Goal: Task Accomplishment & Management: Complete application form

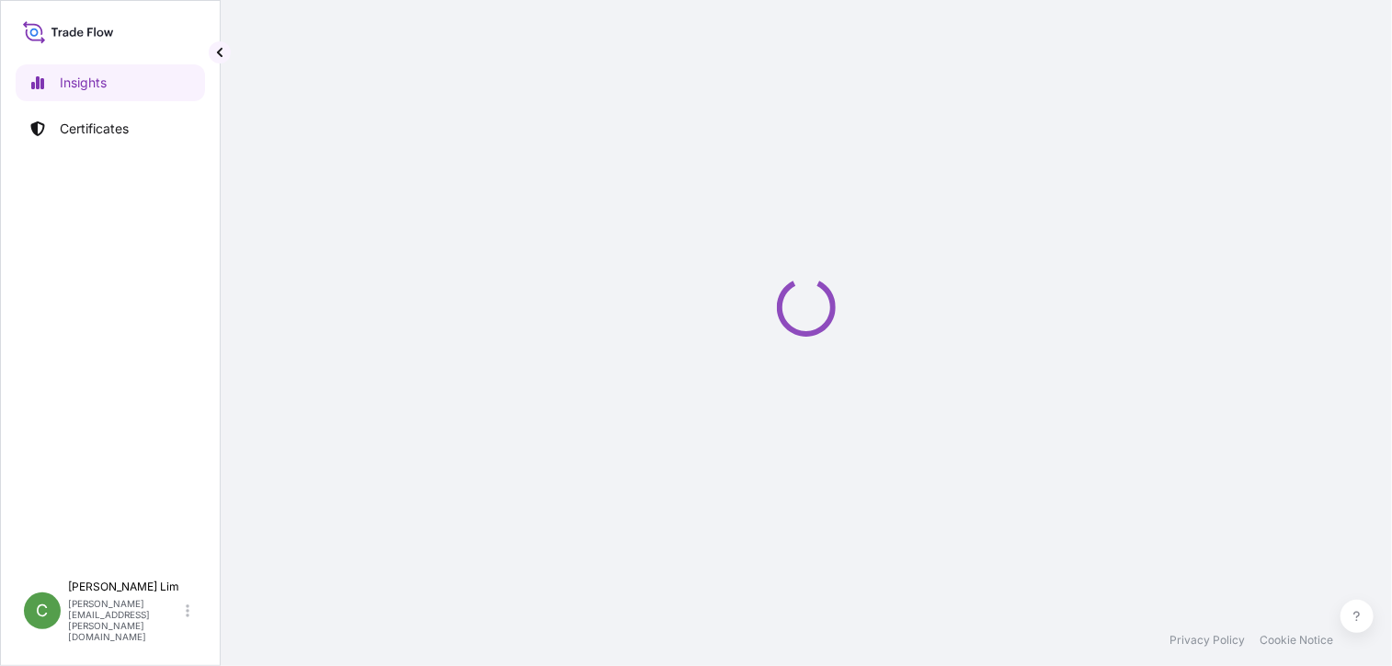
select select "2025"
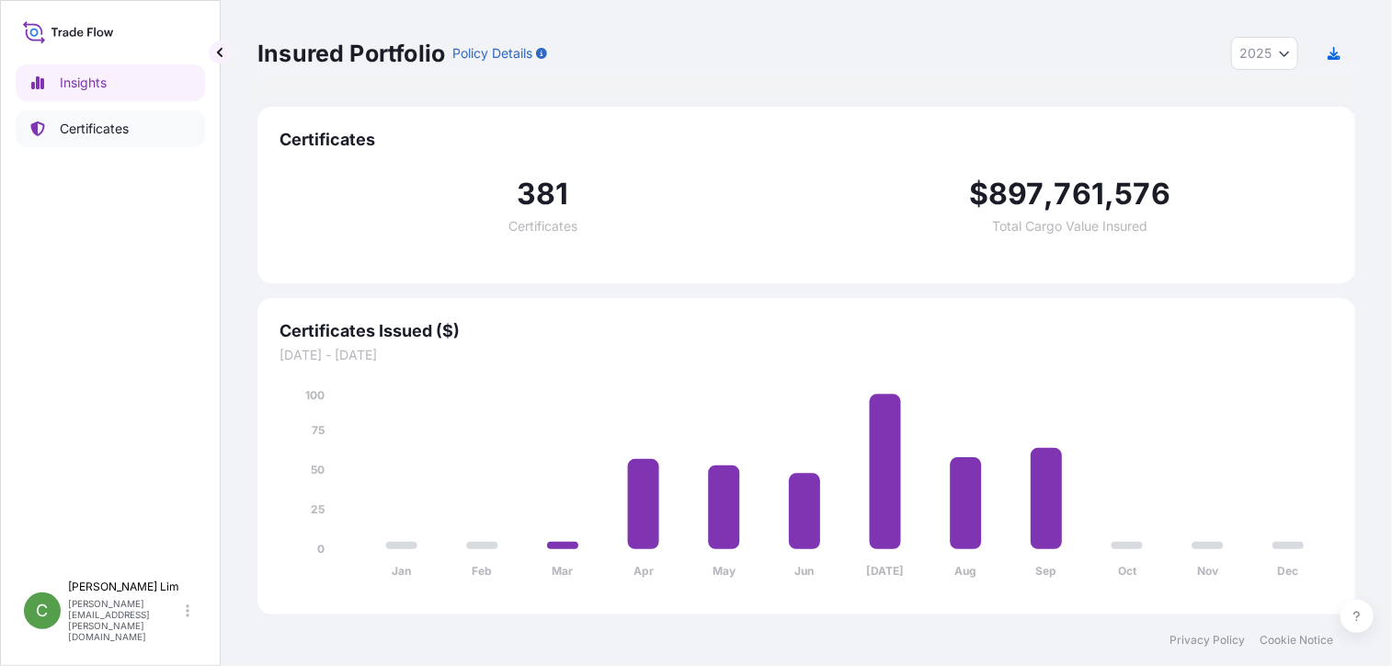
click at [77, 121] on p "Certificates" at bounding box center [94, 129] width 69 height 18
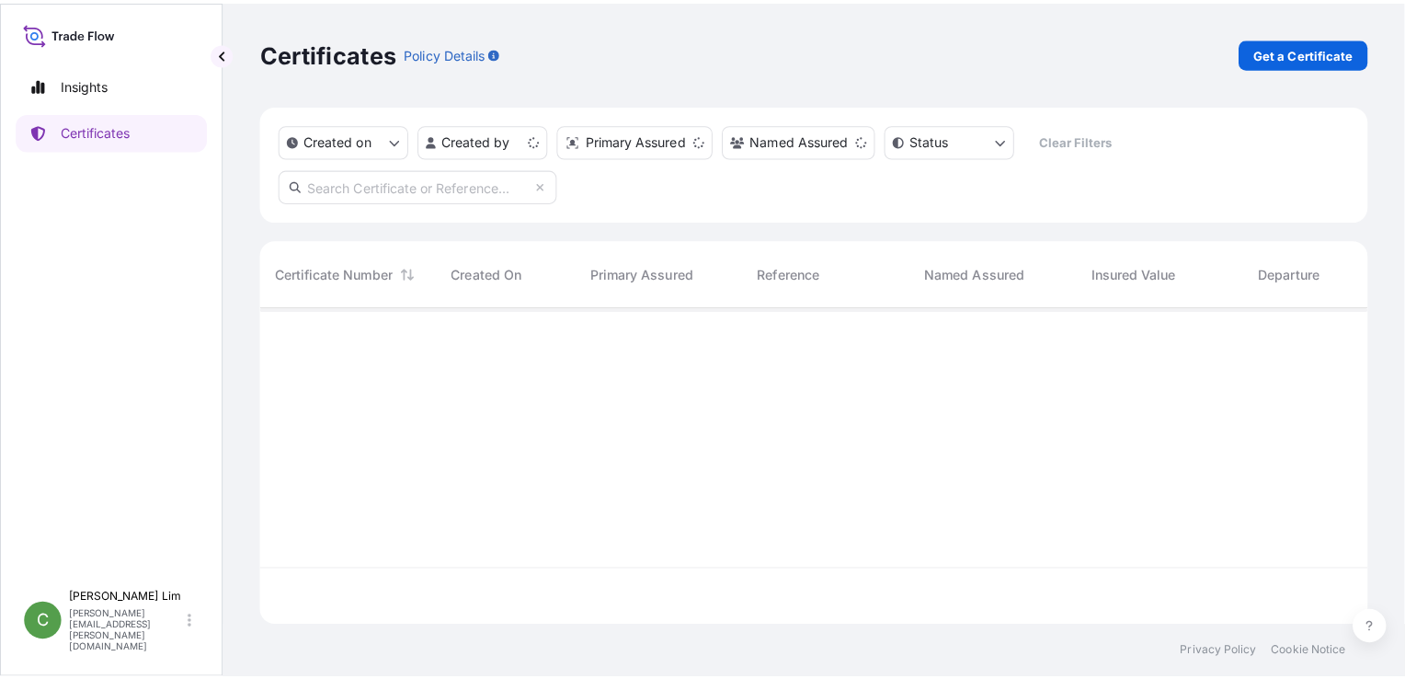
scroll to position [309, 1084]
click at [378, 181] on input "text" at bounding box center [414, 182] width 276 height 33
paste input "[PHONE_NUMBER]"
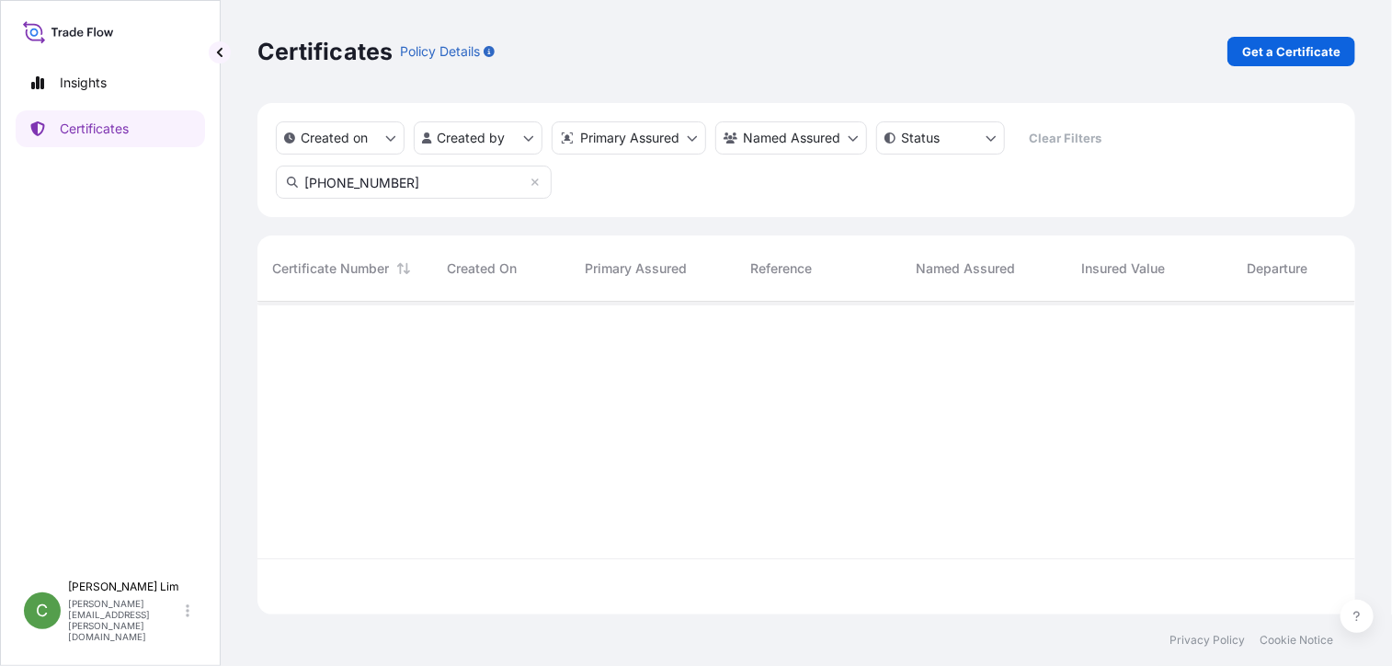
type input "[PHONE_NUMBER]"
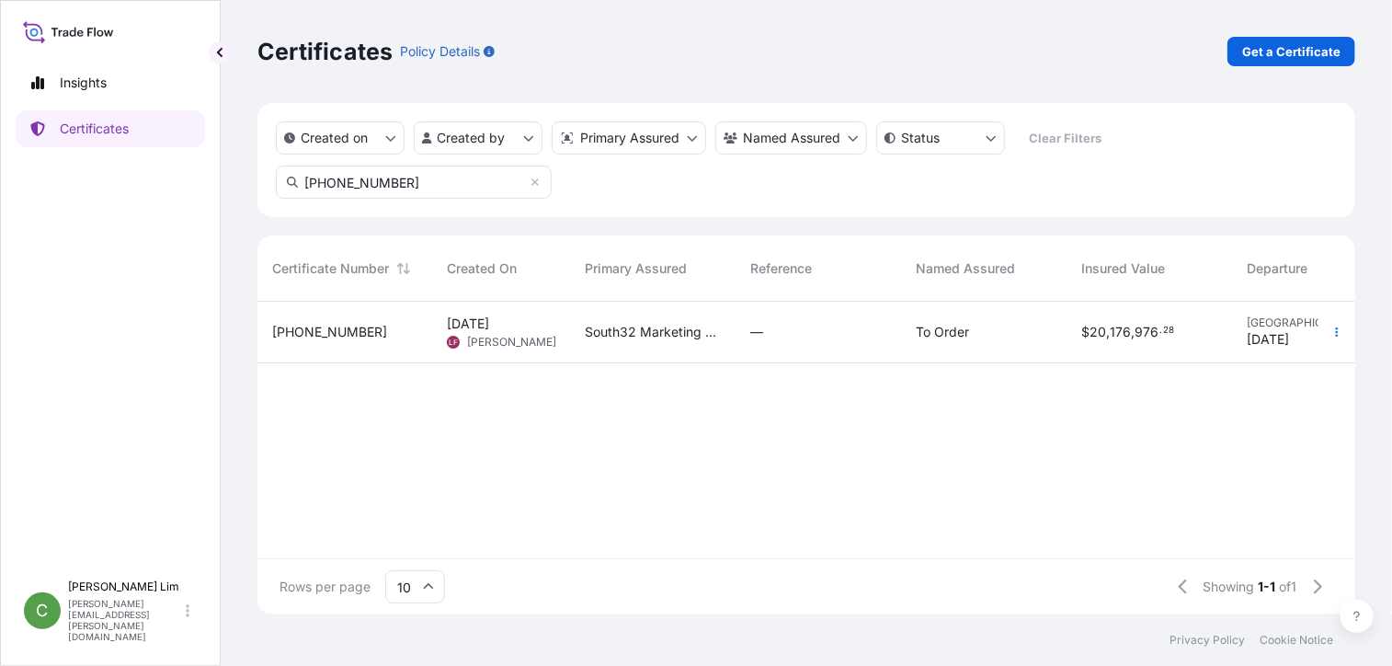
click at [307, 331] on span "[PHONE_NUMBER]" at bounding box center [329, 332] width 115 height 18
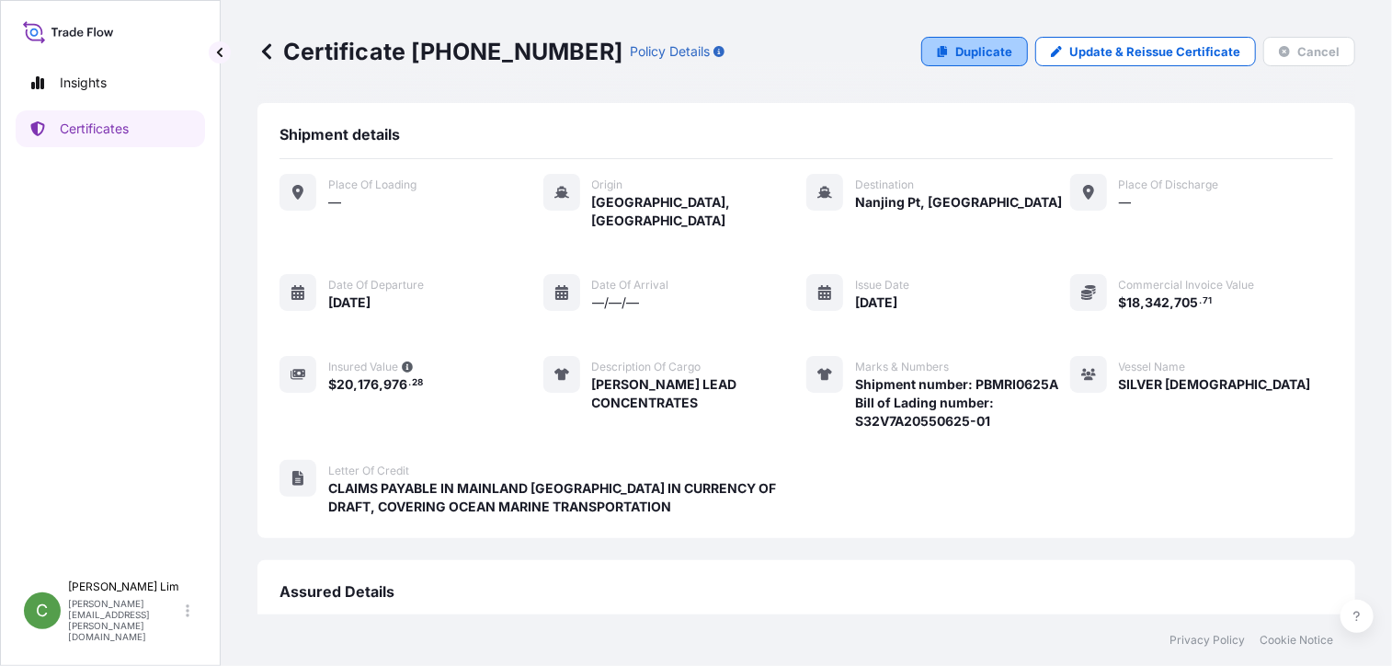
click at [991, 48] on p "Duplicate" at bounding box center [983, 51] width 57 height 18
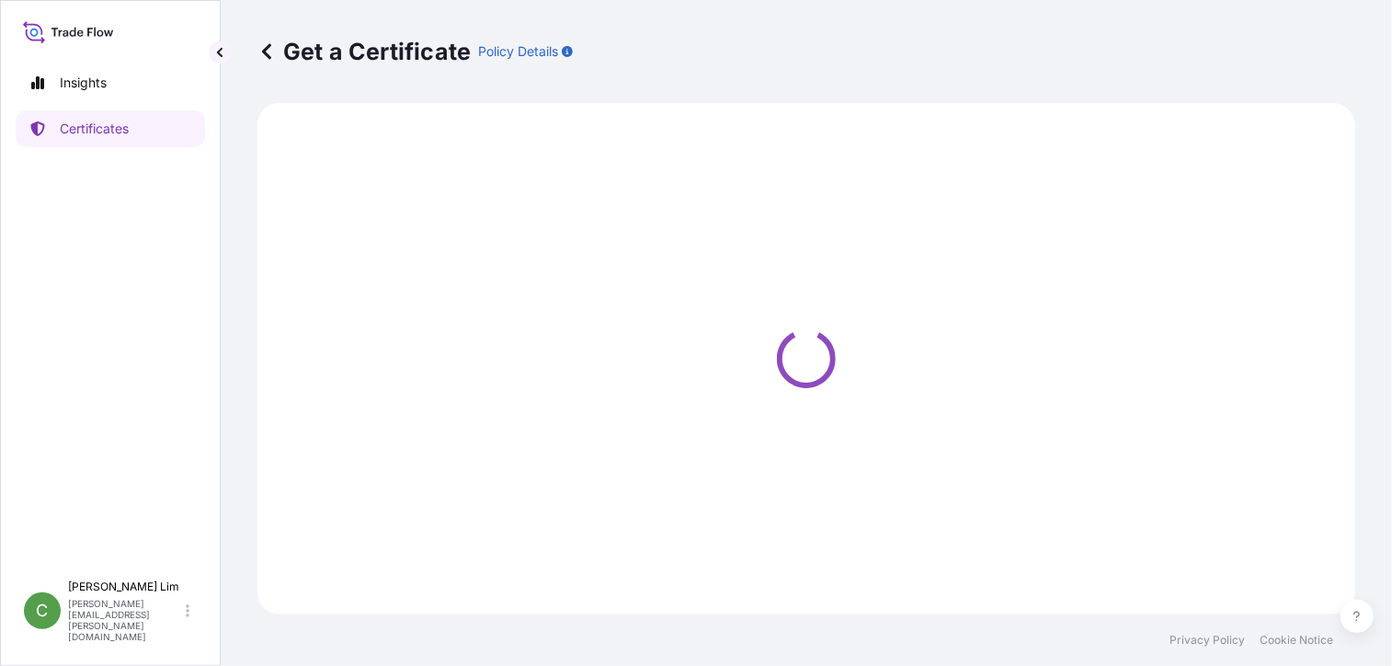
select select "Sea"
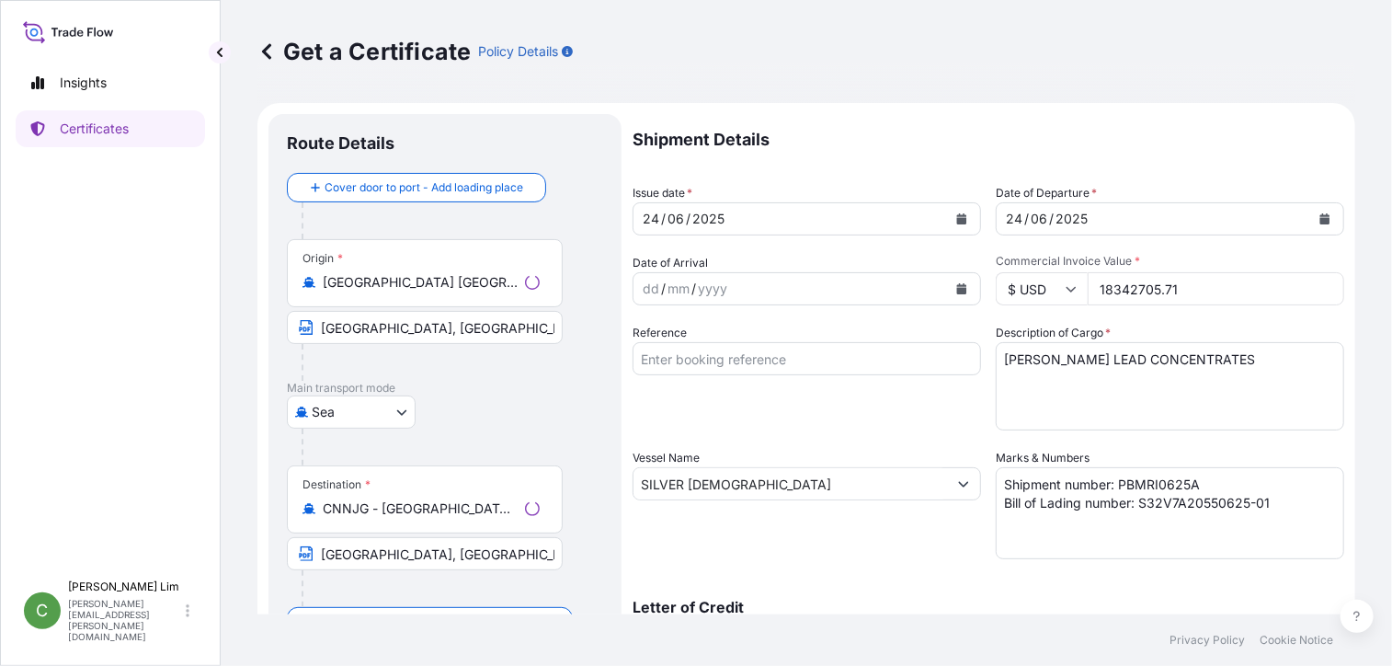
select select "31709"
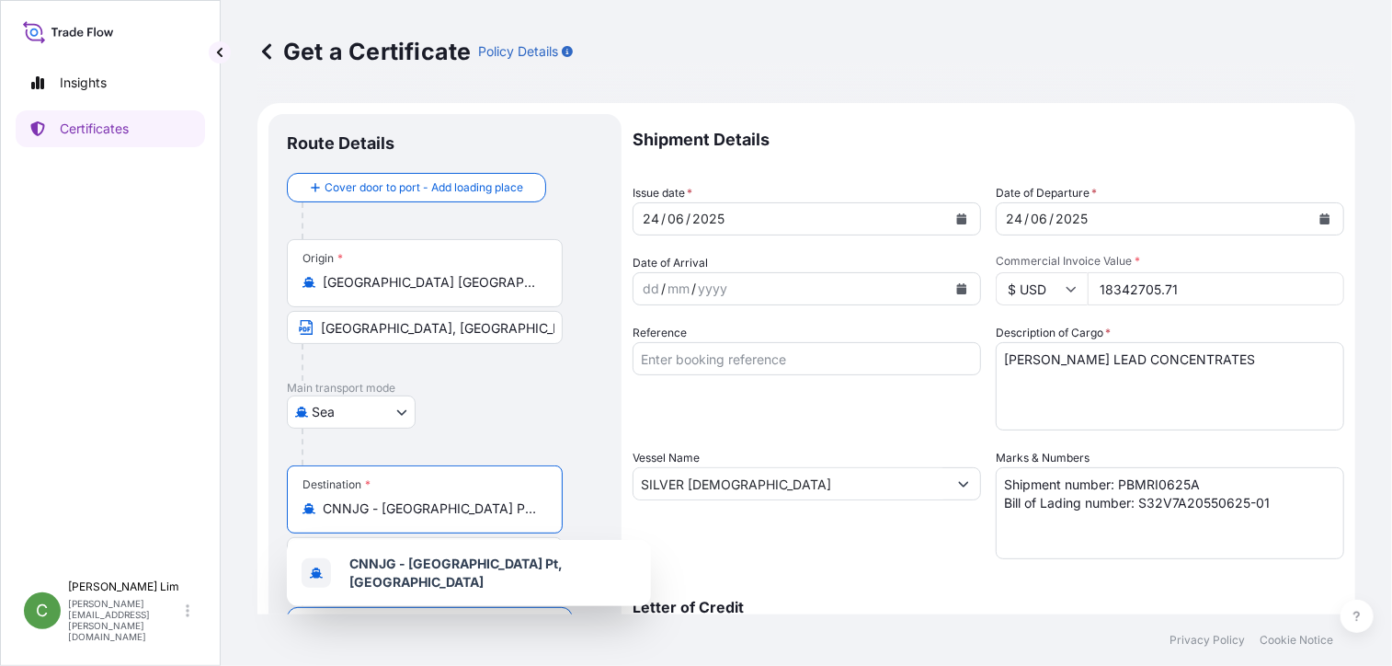
click at [453, 503] on input "CNNJG - [GEOGRAPHIC_DATA] Pt, [GEOGRAPHIC_DATA]" at bounding box center [431, 508] width 217 height 18
drag, startPoint x: 538, startPoint y: 514, endPoint x: 306, endPoint y: 493, distance: 232.7
click at [306, 493] on div "Destination * CNNJG - [GEOGRAPHIC_DATA] Pt, [GEOGRAPHIC_DATA]" at bounding box center [425, 499] width 276 height 68
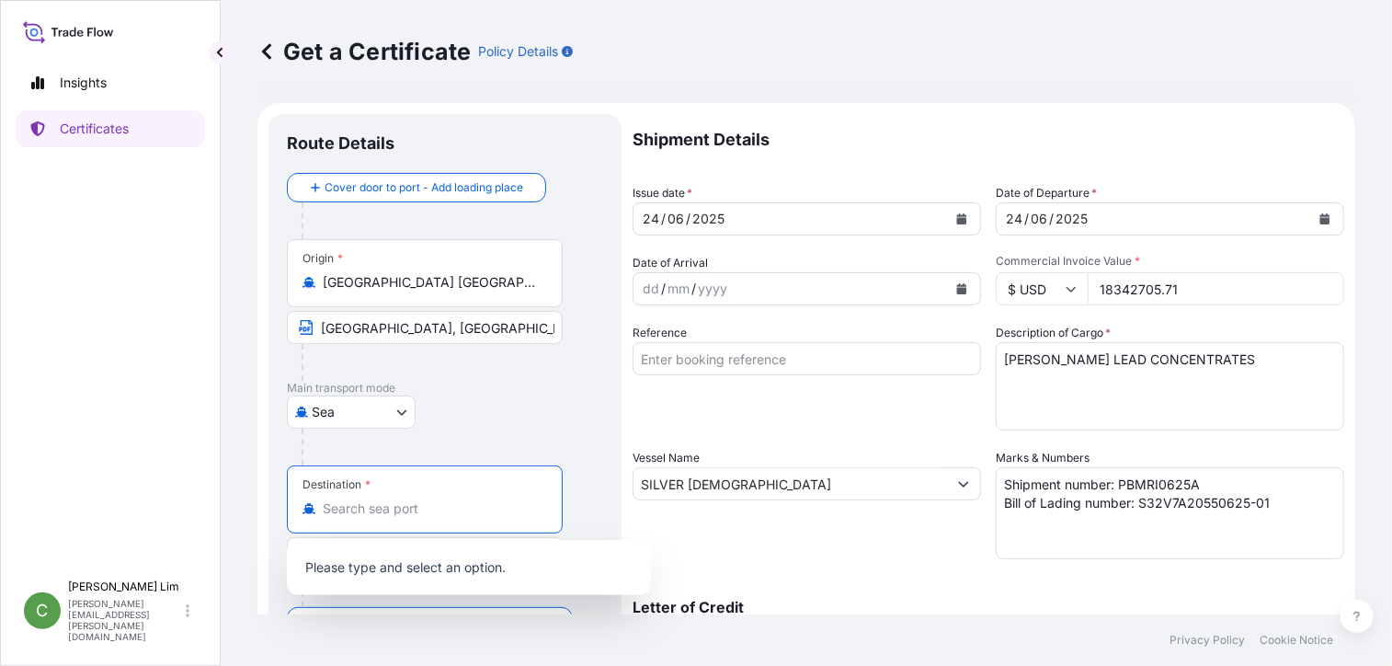
type input "CNNJG - [GEOGRAPHIC_DATA] Pt, [GEOGRAPHIC_DATA]"
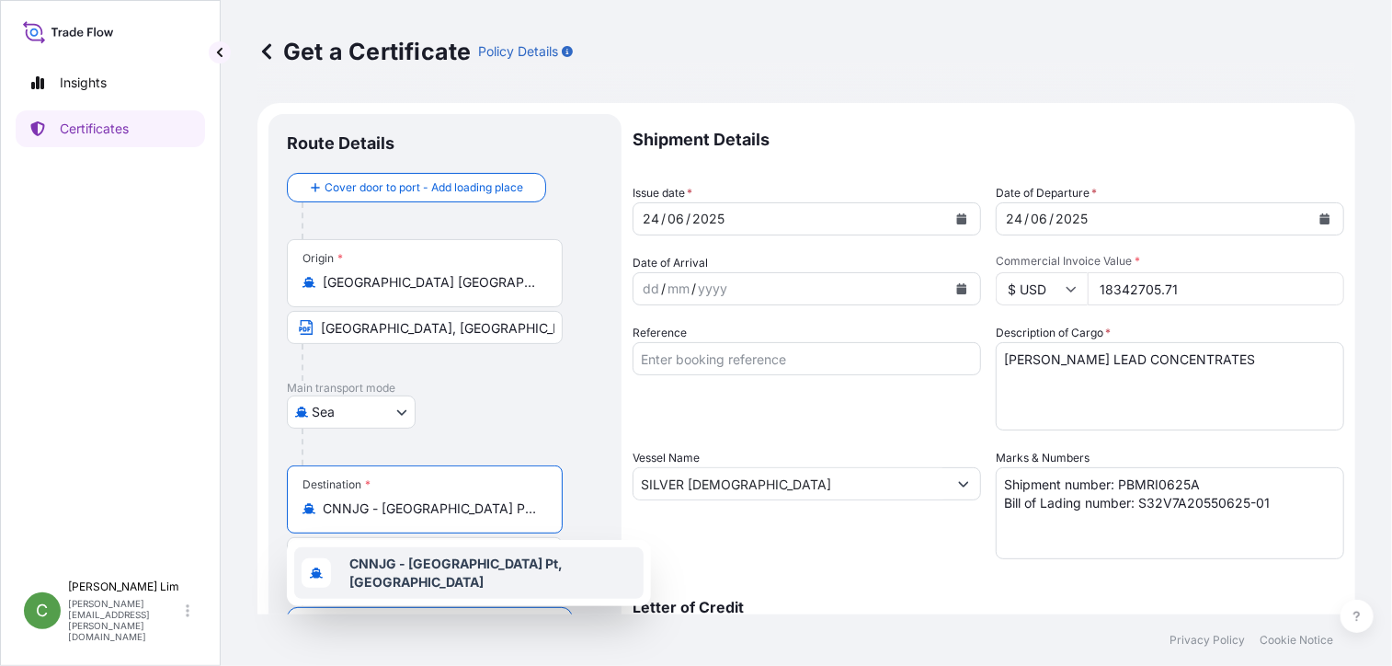
drag, startPoint x: 501, startPoint y: 501, endPoint x: 315, endPoint y: 496, distance: 186.8
click at [315, 496] on div "Destination * CNNJG - [GEOGRAPHIC_DATA] Pt, [GEOGRAPHIC_DATA]" at bounding box center [425, 499] width 276 height 68
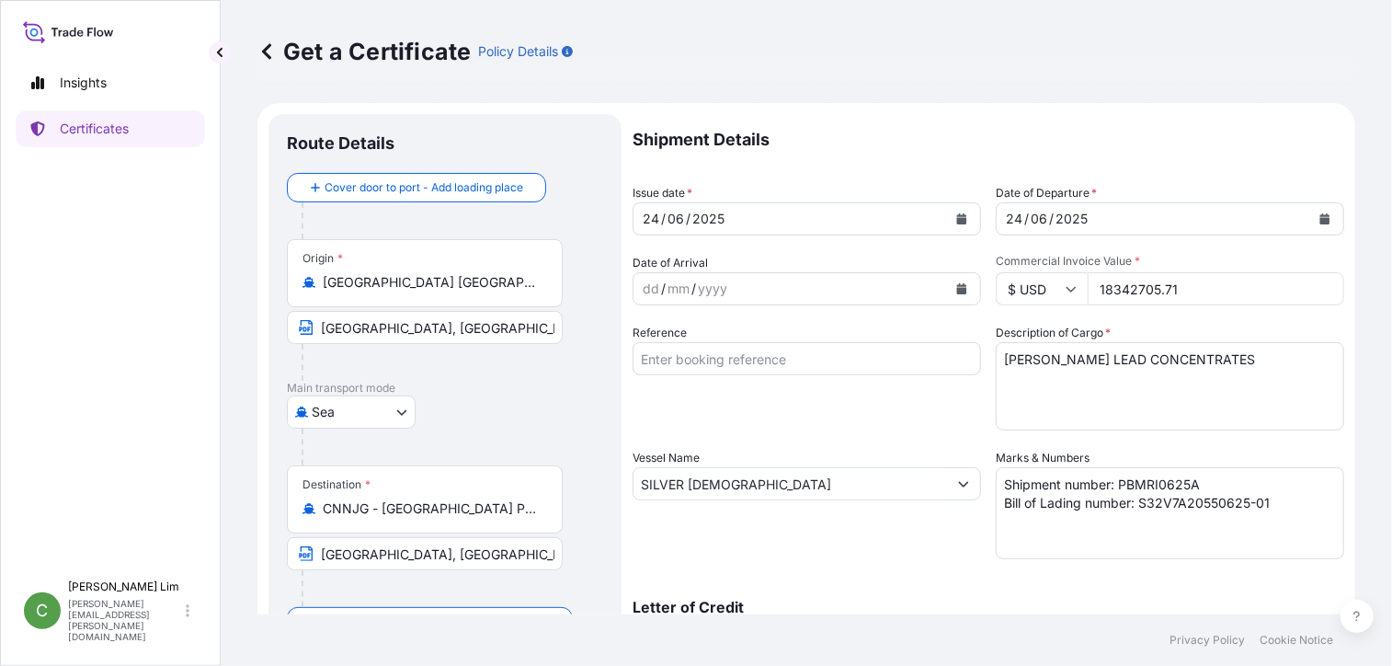
click at [315, 496] on div "Destination * CNNJG - [GEOGRAPHIC_DATA] Pt, [GEOGRAPHIC_DATA]" at bounding box center [425, 499] width 276 height 68
click at [323, 499] on input "CNNJG - [GEOGRAPHIC_DATA] Pt, [GEOGRAPHIC_DATA]" at bounding box center [431, 508] width 217 height 18
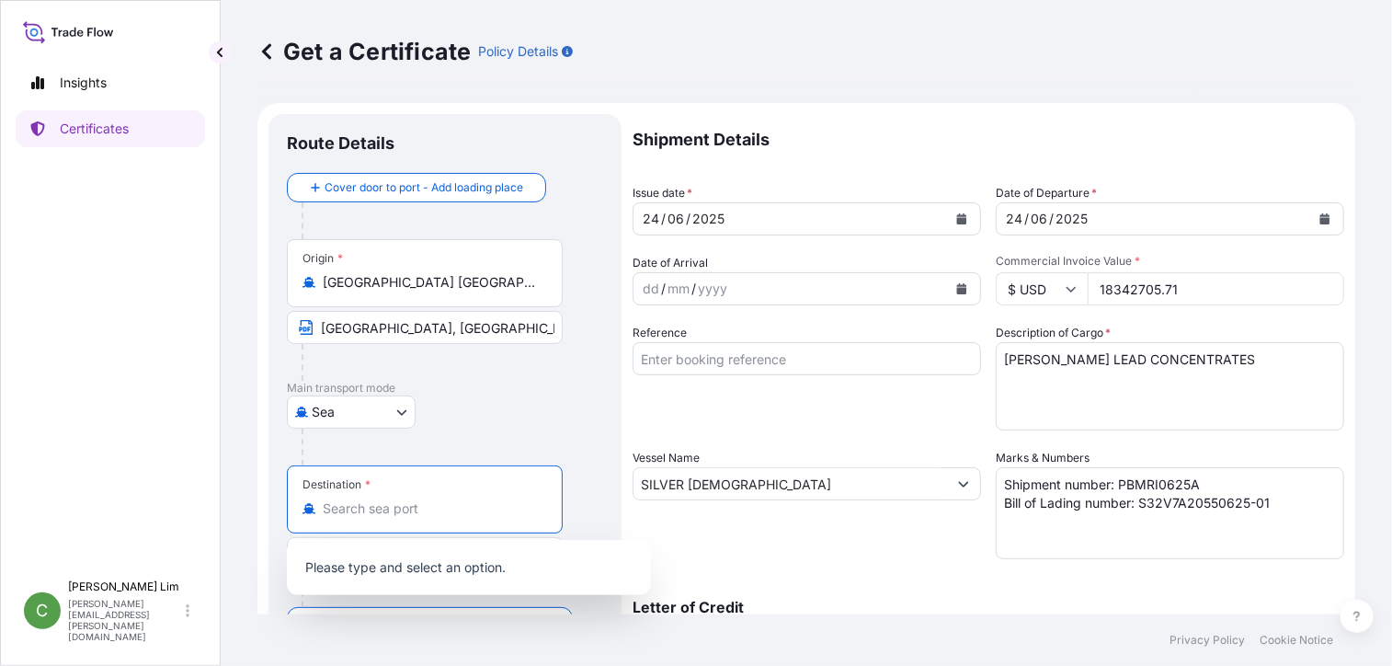
paste input "[GEOGRAPHIC_DATA]"
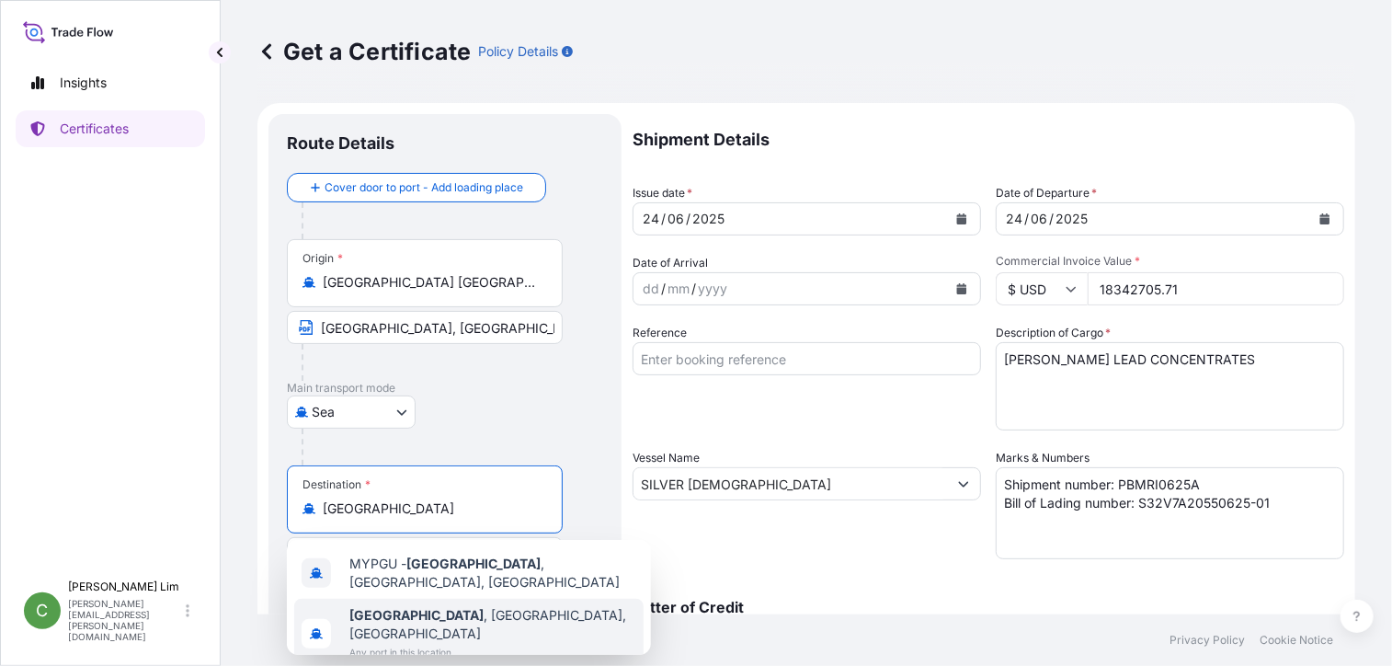
click at [390, 607] on b "[GEOGRAPHIC_DATA]" at bounding box center [416, 615] width 134 height 16
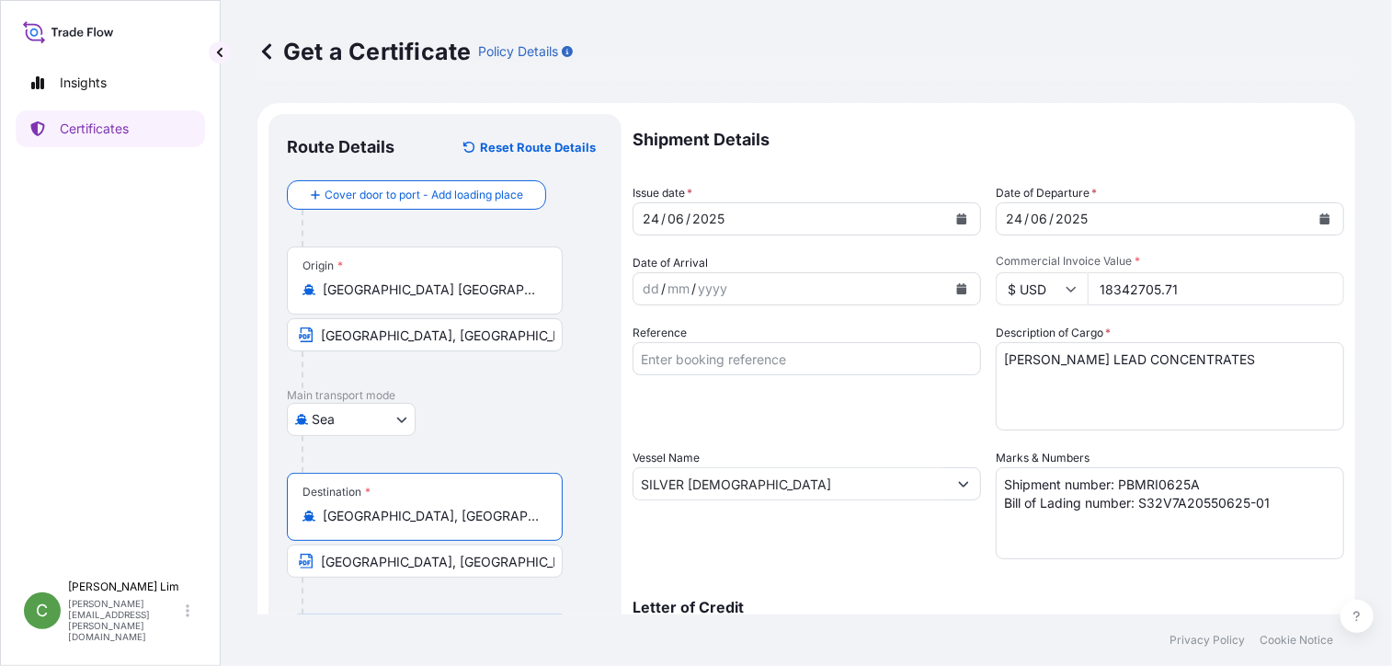
type input "[GEOGRAPHIC_DATA], [GEOGRAPHIC_DATA], [GEOGRAPHIC_DATA]"
click at [406, 556] on input "[GEOGRAPHIC_DATA], [GEOGRAPHIC_DATA]" at bounding box center [425, 560] width 276 height 33
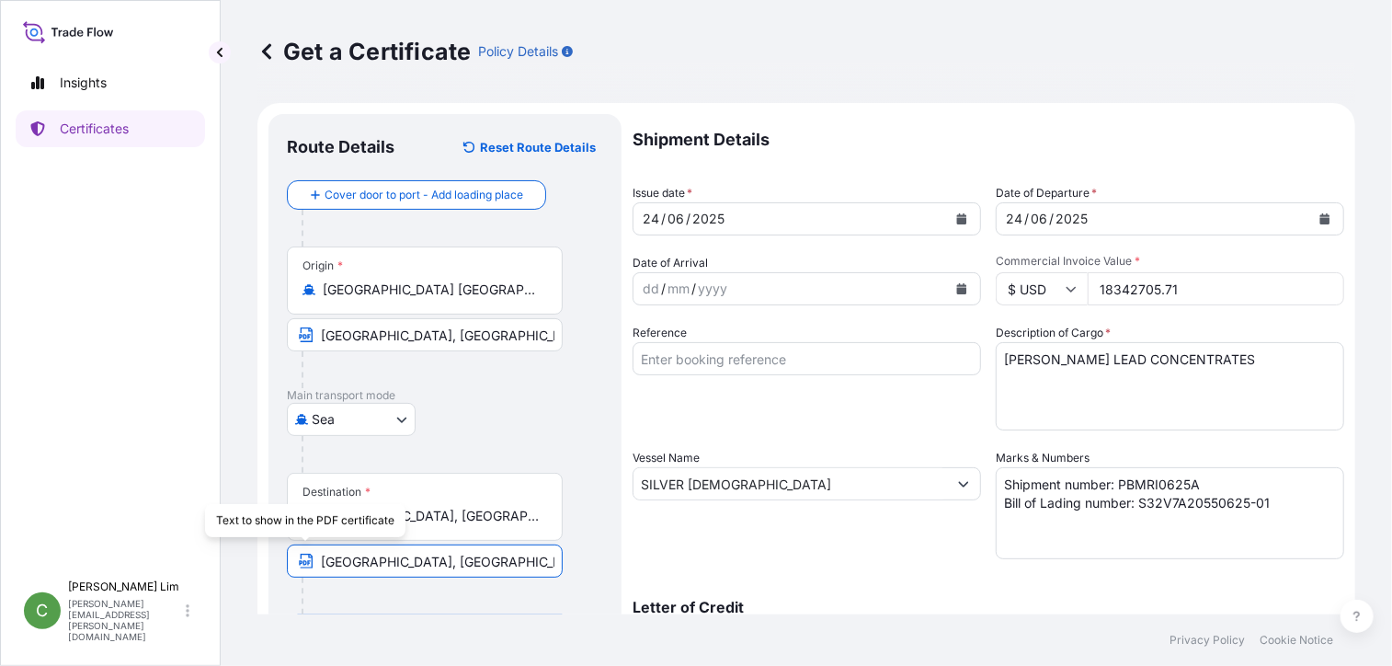
drag, startPoint x: 434, startPoint y: 561, endPoint x: 280, endPoint y: 554, distance: 154.7
click at [280, 554] on div "Route Details Reset Route Details Cover door to port - Add loading place Place …" at bounding box center [445, 578] width 353 height 928
type input "p"
type input "P"
click at [957, 219] on icon "Calendar" at bounding box center [962, 218] width 10 height 11
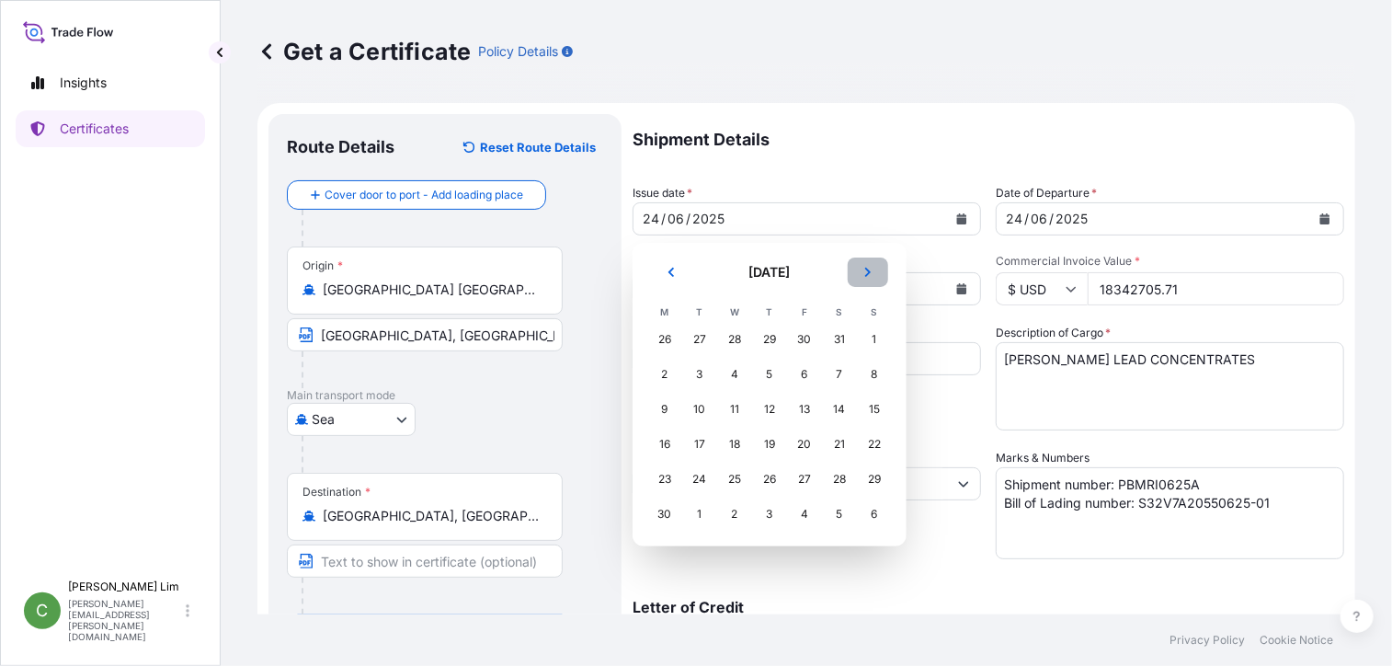
click at [871, 268] on icon "Next" at bounding box center [868, 272] width 11 height 11
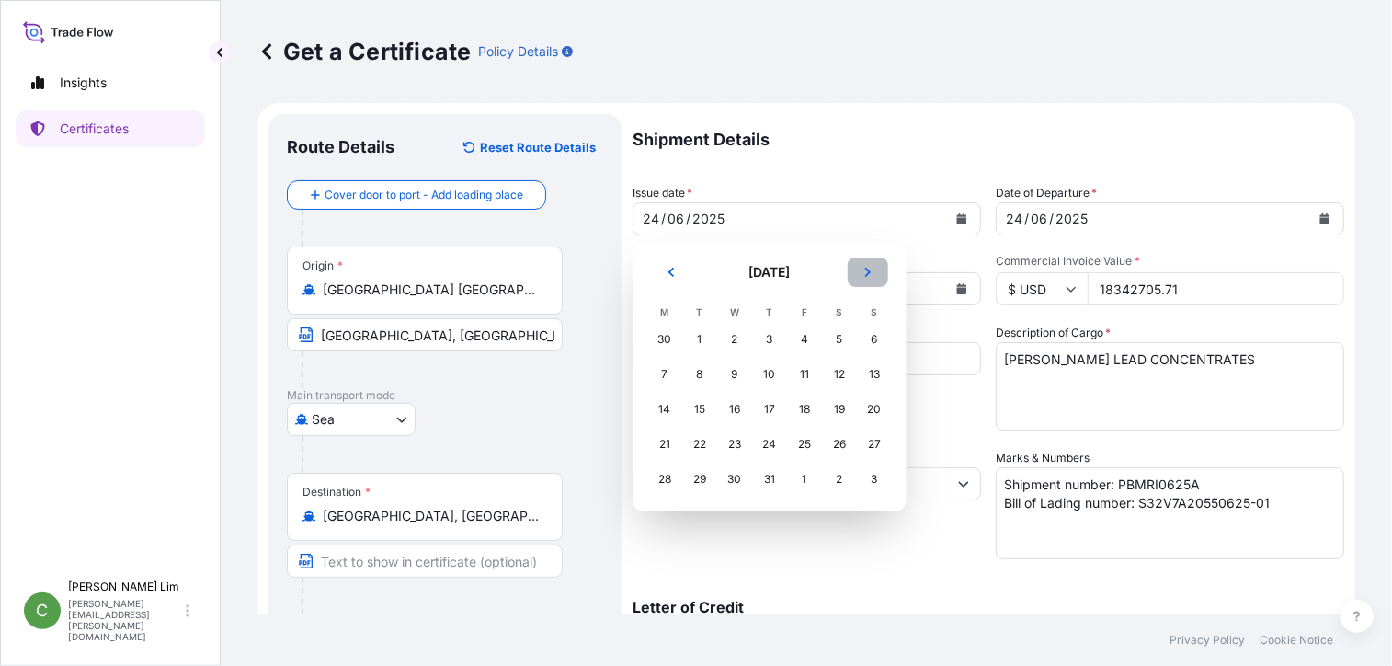
click at [871, 268] on icon "Next" at bounding box center [868, 272] width 11 height 11
click at [737, 443] on div "24" at bounding box center [734, 444] width 33 height 33
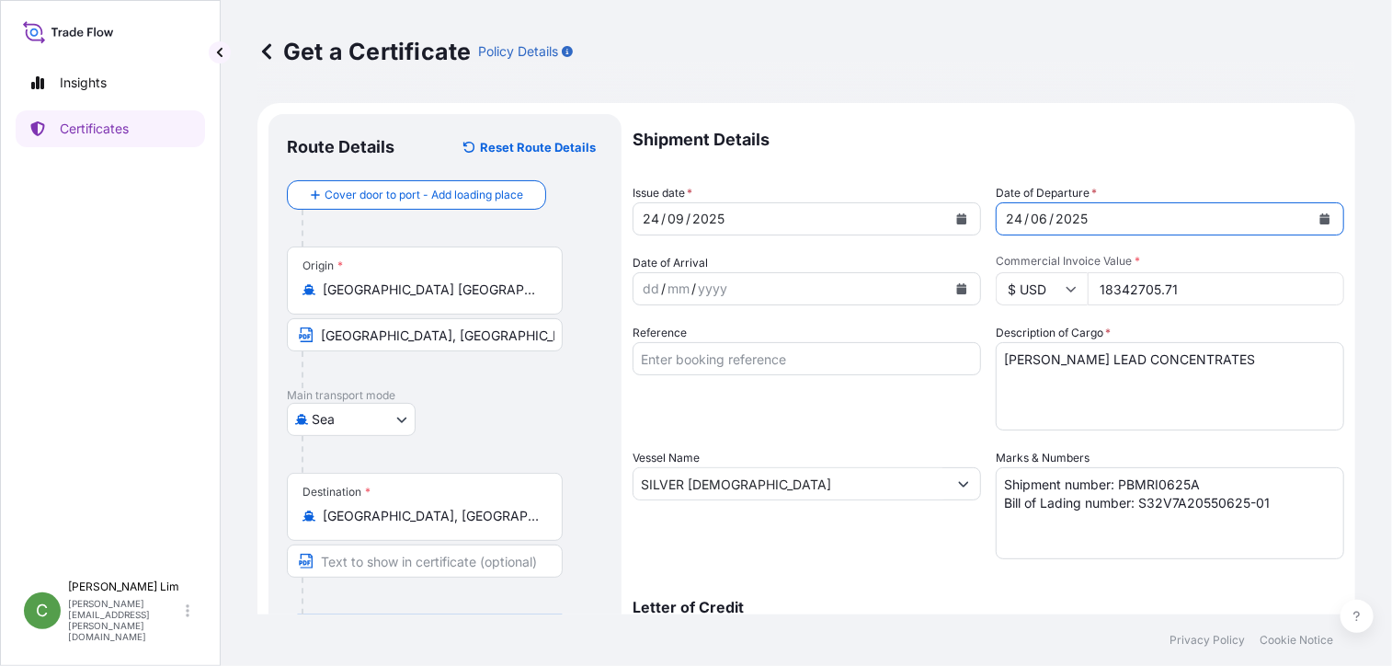
click at [1321, 223] on icon "Calendar" at bounding box center [1326, 218] width 10 height 11
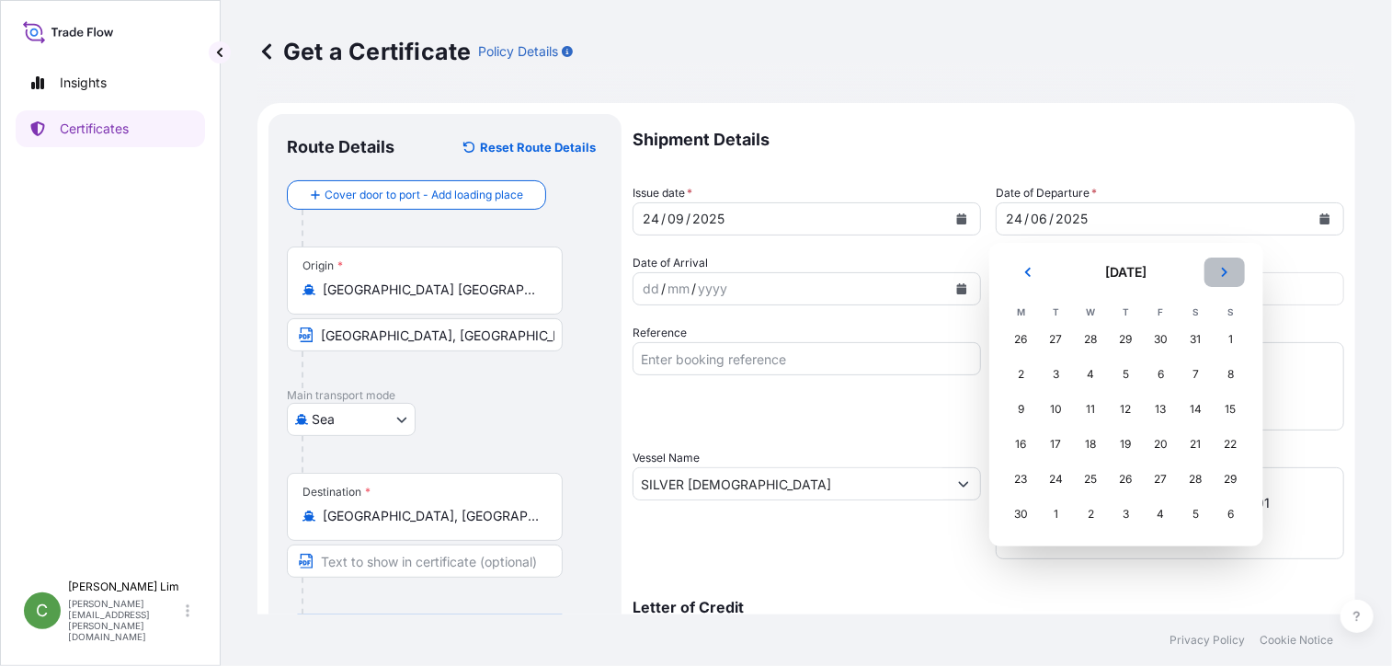
click at [1223, 275] on icon "Next" at bounding box center [1224, 272] width 6 height 9
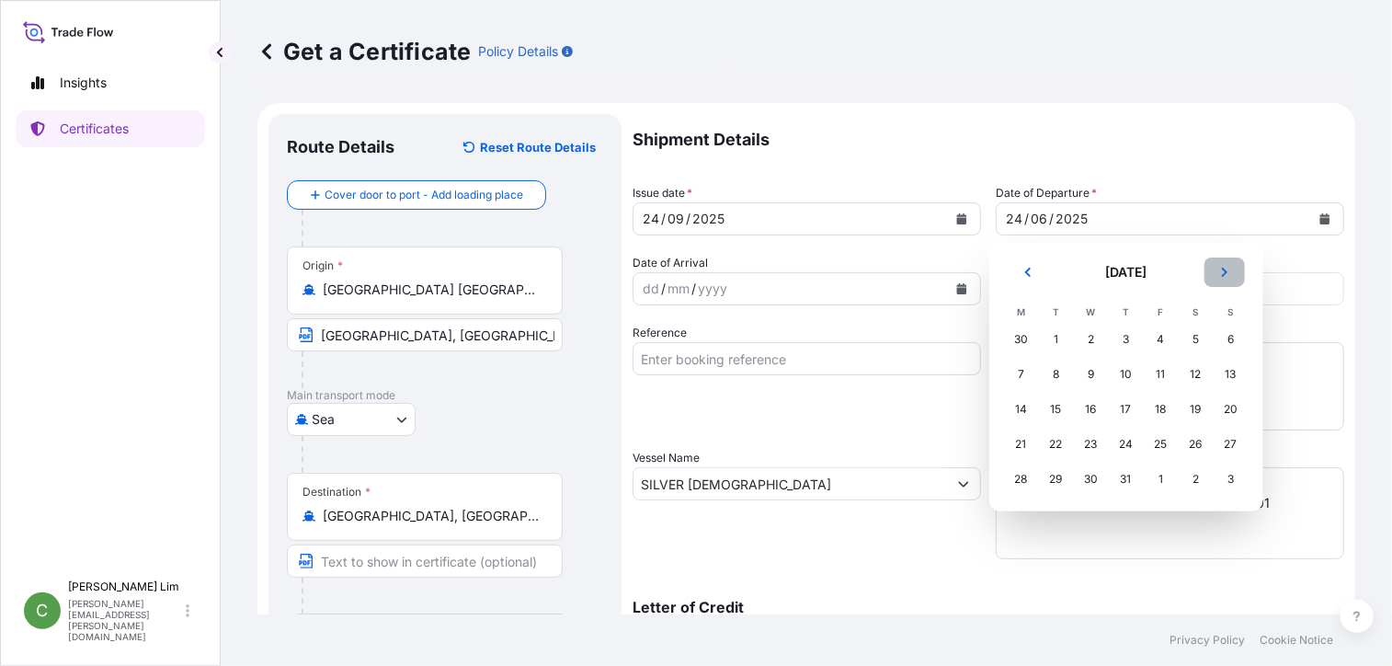
click at [1223, 275] on icon "Next" at bounding box center [1224, 272] width 6 height 9
click at [1092, 444] on div "24" at bounding box center [1091, 444] width 33 height 33
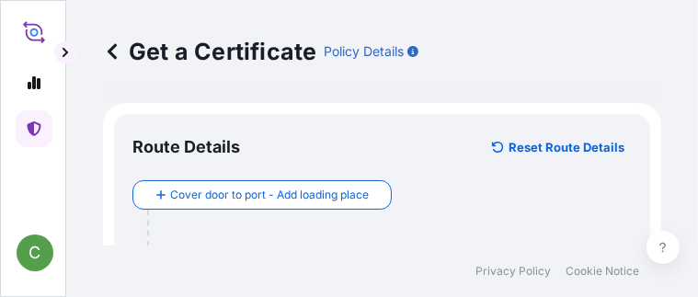
click at [440, 223] on div at bounding box center [389, 228] width 485 height 37
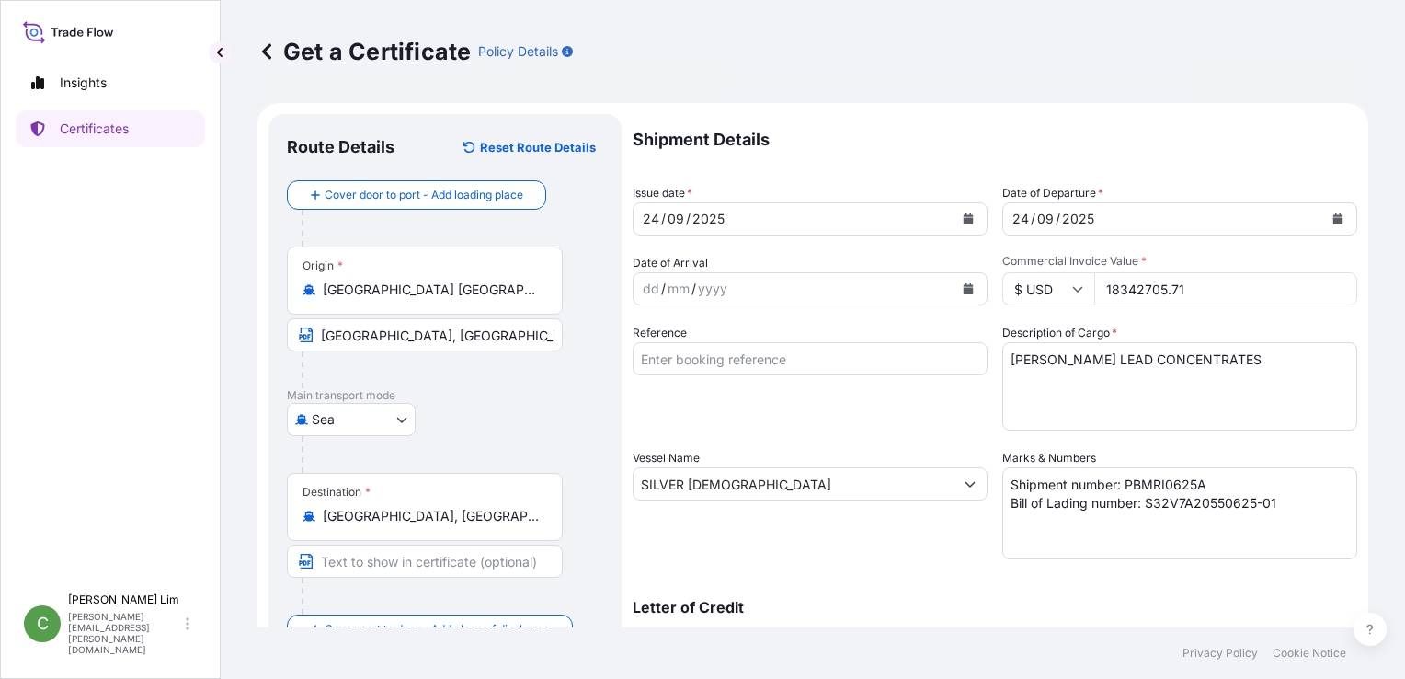
drag, startPoint x: 1195, startPoint y: 286, endPoint x: 1093, endPoint y: 283, distance: 102.1
click at [1094, 283] on input "18342705.71" at bounding box center [1225, 288] width 263 height 33
paste input "9468526.22"
type input "19468526.22"
click at [1131, 483] on textarea "Shipment number: PBMRI0625A Bill of Lading number: S32V7A20550625-01" at bounding box center [1179, 513] width 355 height 92
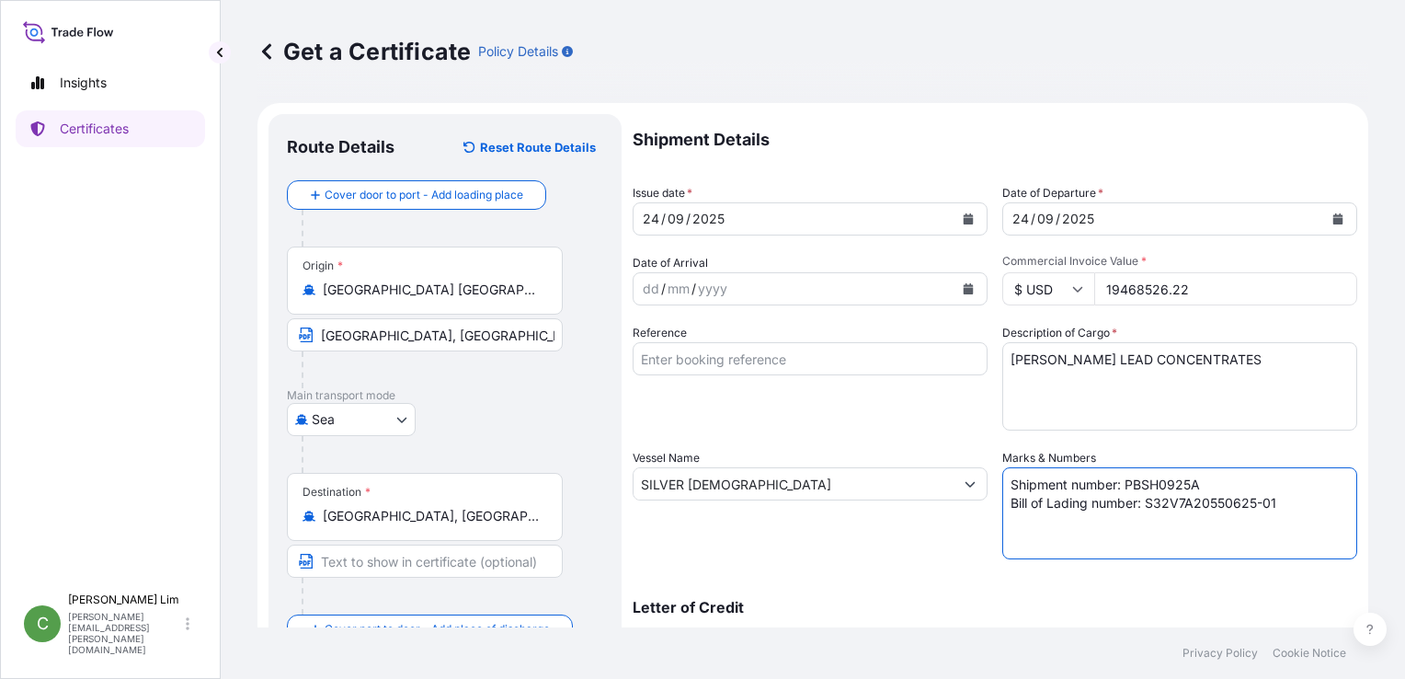
drag, startPoint x: 1143, startPoint y: 501, endPoint x: 1282, endPoint y: 502, distance: 138.9
click at [1282, 502] on textarea "Shipment number: PBMRI0625A Bill of Lading number: S32V7A20550625-01" at bounding box center [1179, 513] width 355 height 92
paste textarea "5LGP409"
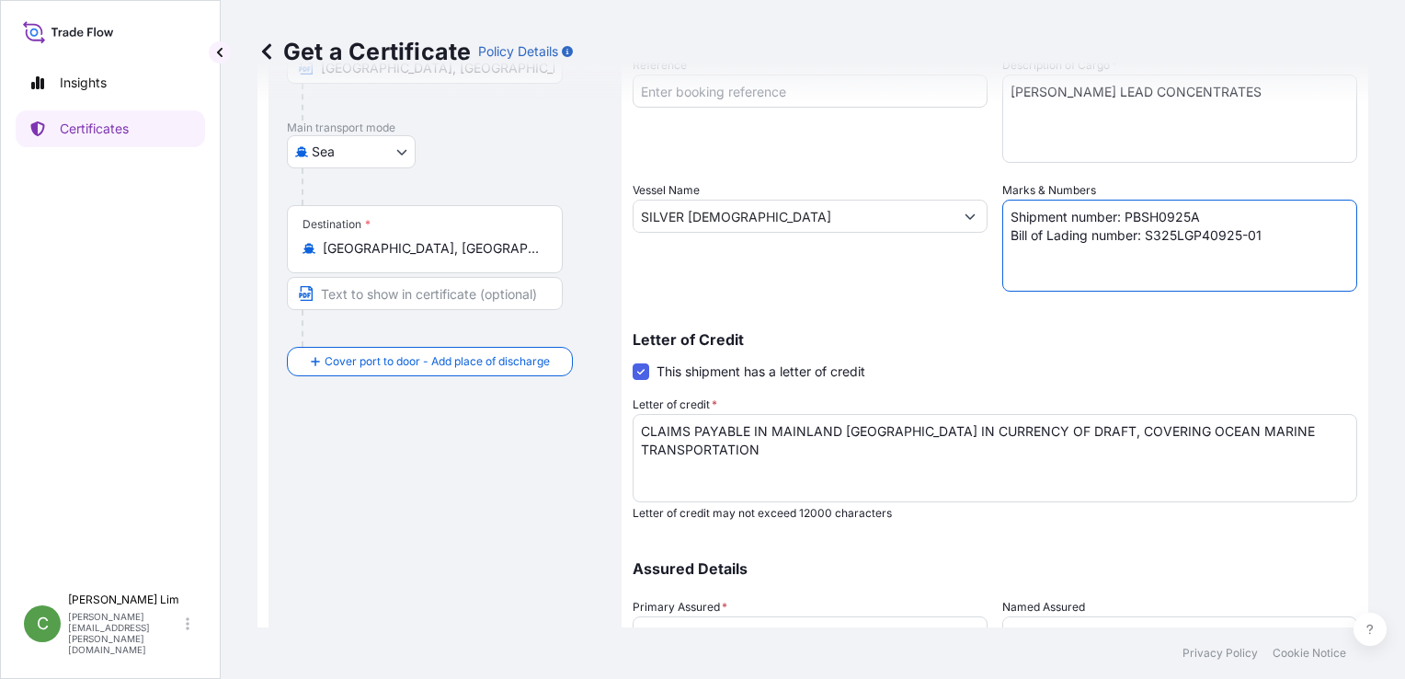
scroll to position [291, 0]
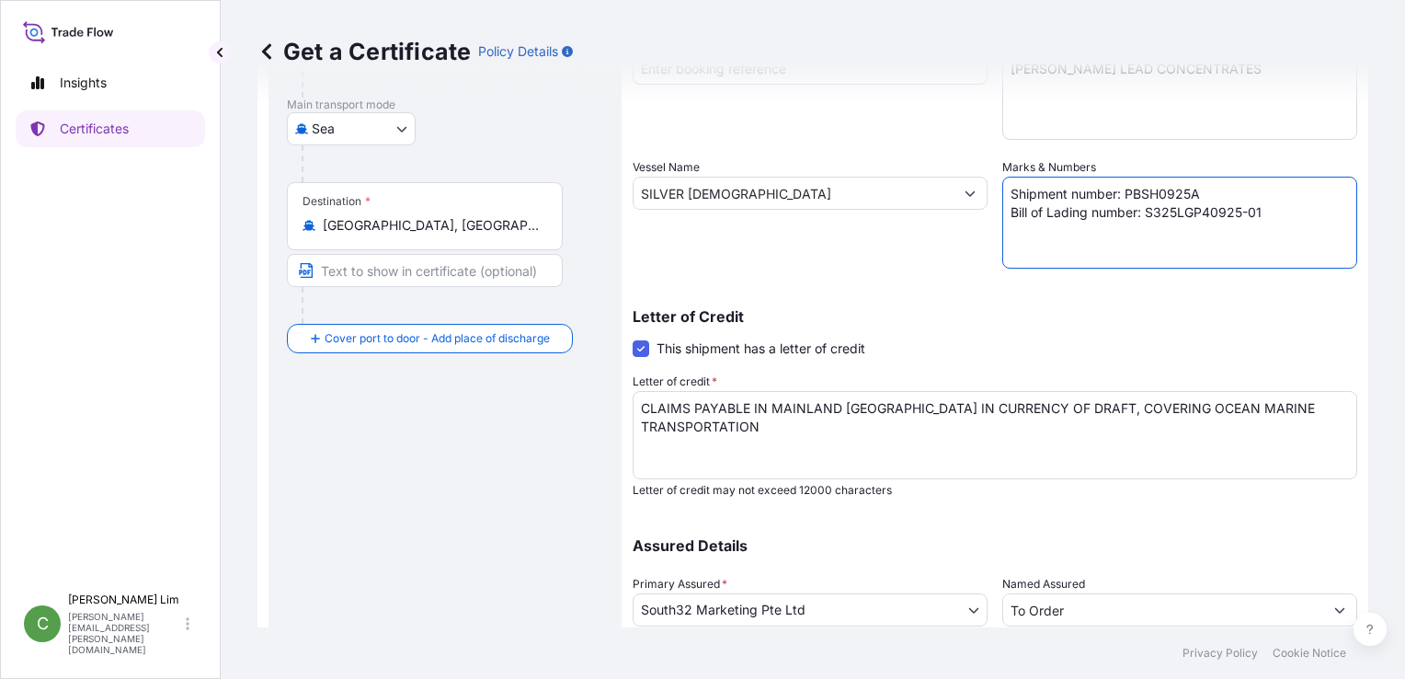
type textarea "Shipment number: PBSH0925A Bill of Lading number: S325LGP40925-01"
click at [646, 351] on span at bounding box center [641, 348] width 17 height 17
click at [633, 338] on input "This shipment has a letter of credit" at bounding box center [633, 338] width 0 height 0
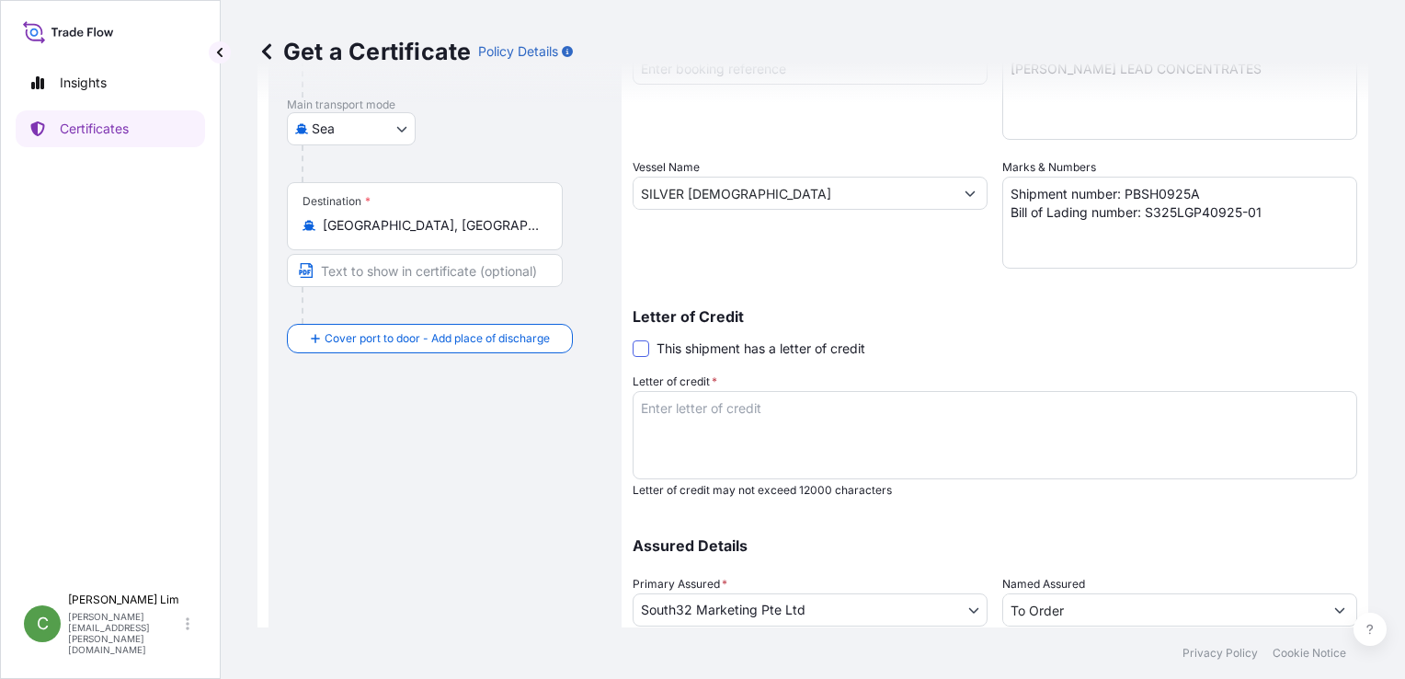
scroll to position [284, 0]
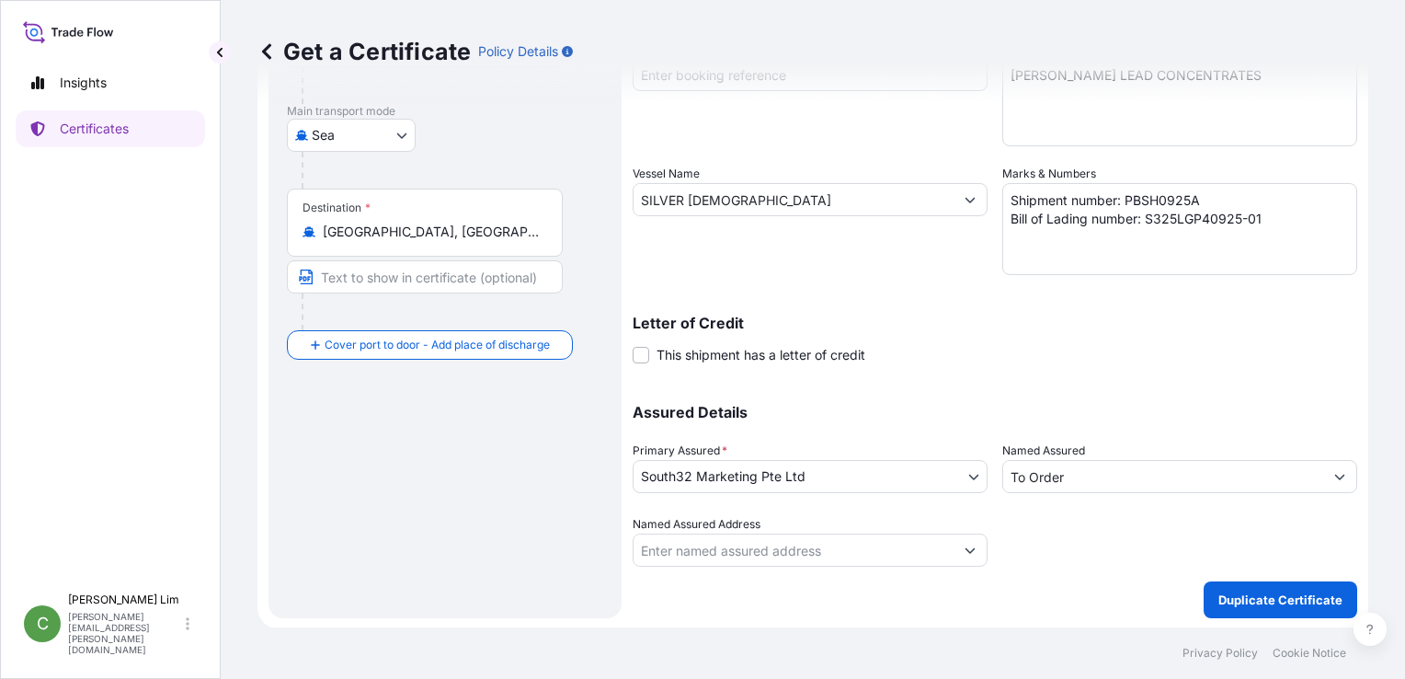
click at [1316, 337] on div "Letter of Credit This shipment has a letter of credit Letter of credit * CLAIMS…" at bounding box center [995, 339] width 725 height 49
click at [1312, 417] on p "Assured Details" at bounding box center [995, 412] width 725 height 15
drag, startPoint x: 747, startPoint y: 201, endPoint x: 622, endPoint y: 199, distance: 125.1
click at [622, 199] on form "Route Details Reset Route Details Cover door to port - Add loading place Place …" at bounding box center [812, 224] width 1111 height 810
paste input "MV [PERSON_NAME]"
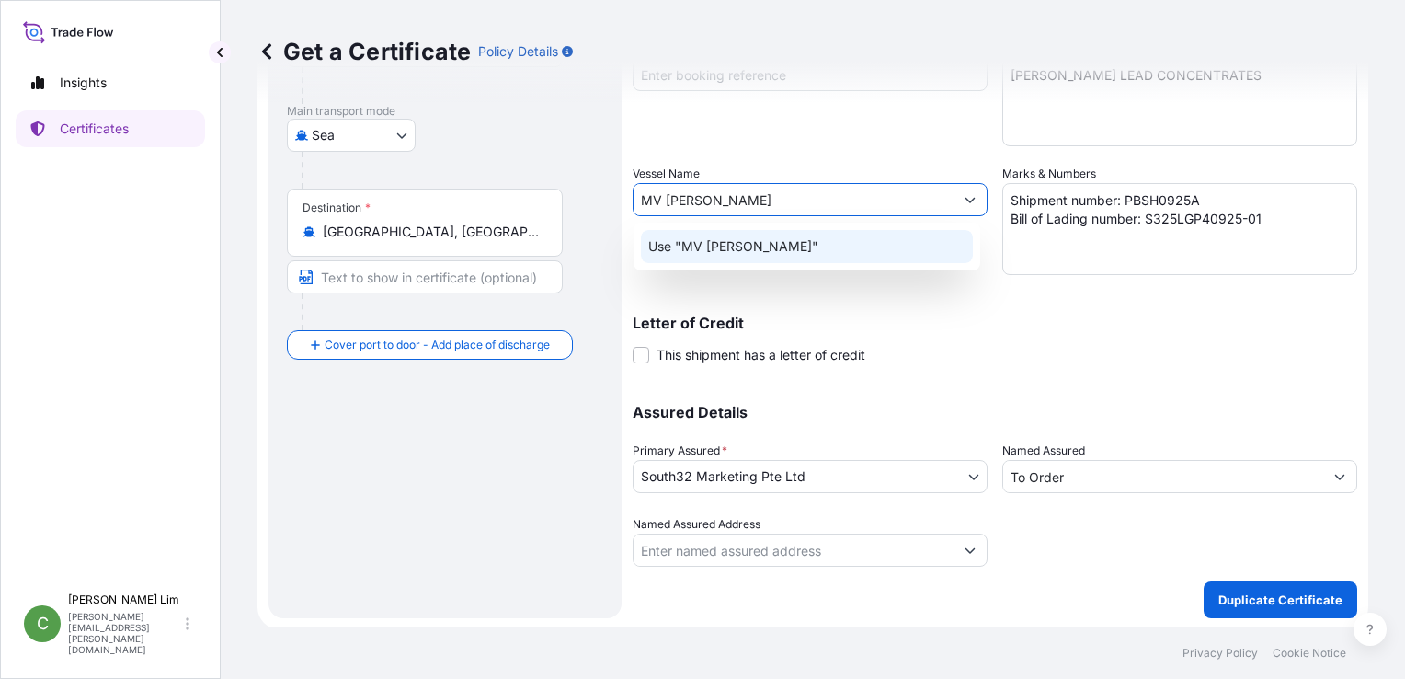
click at [743, 239] on p "Use "MV [PERSON_NAME]"" at bounding box center [733, 246] width 170 height 18
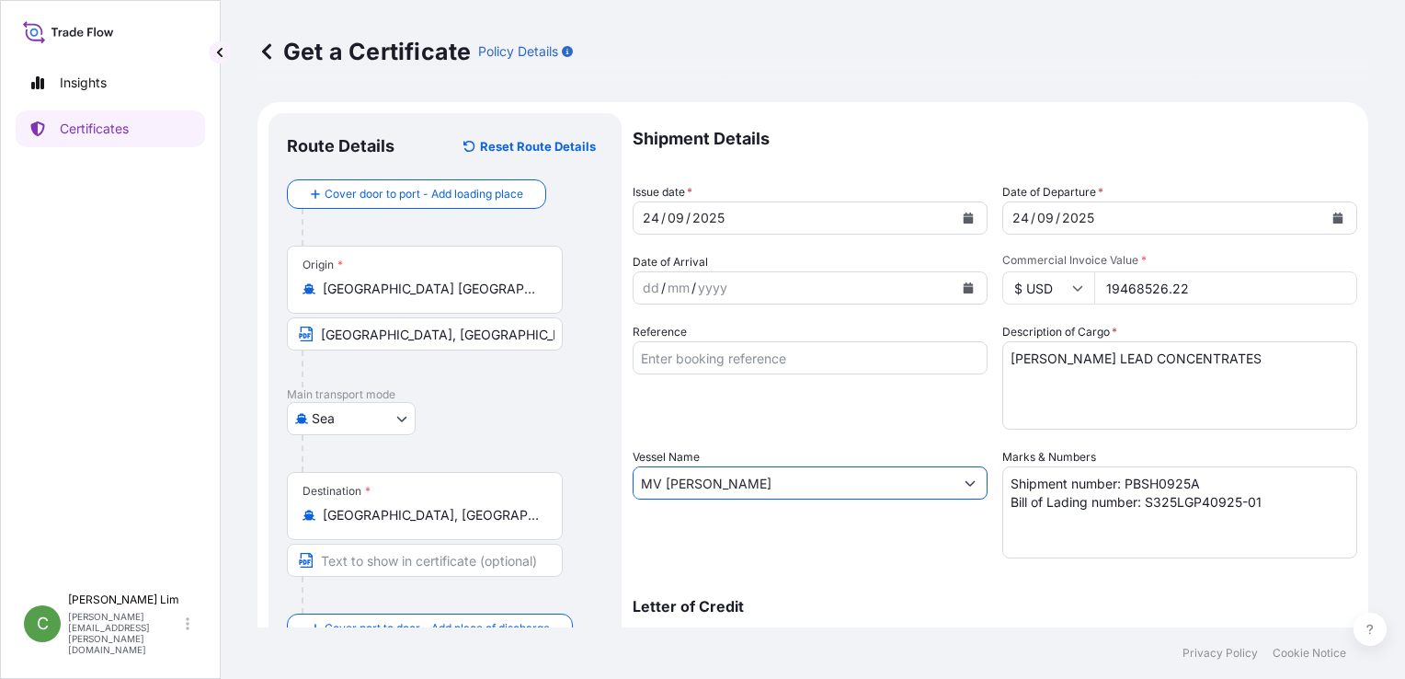
scroll to position [0, 0]
type input "MV [PERSON_NAME]"
click at [1302, 164] on p "Shipment Details" at bounding box center [995, 139] width 725 height 51
click at [1210, 149] on p "Shipment Details" at bounding box center [995, 139] width 725 height 51
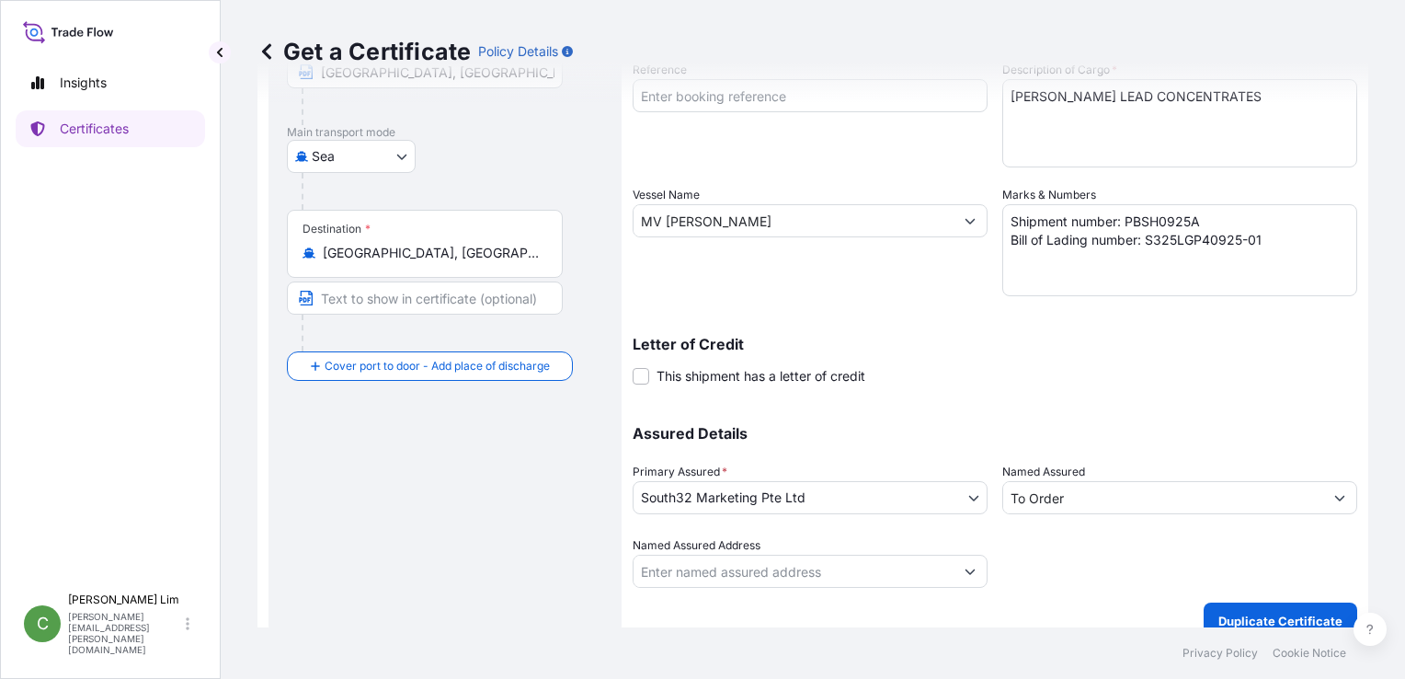
scroll to position [284, 0]
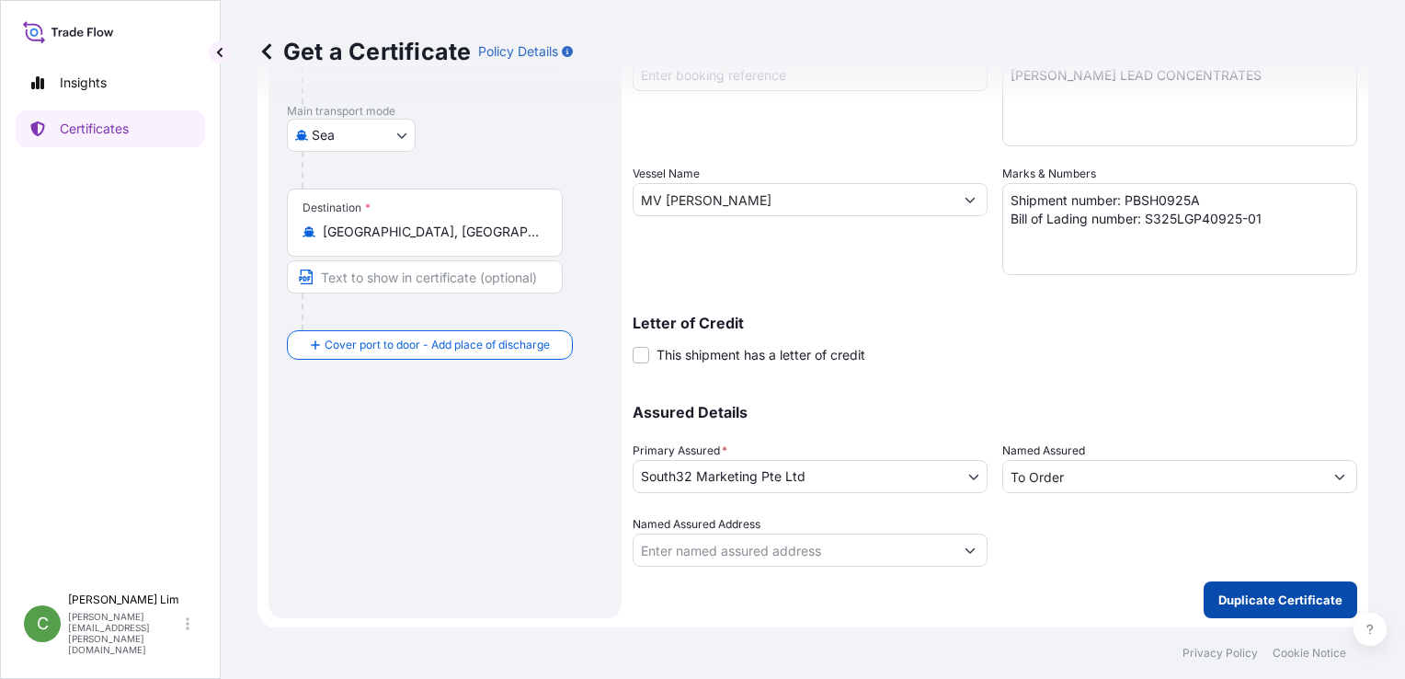
click at [1295, 590] on p "Duplicate Certificate" at bounding box center [1280, 599] width 124 height 18
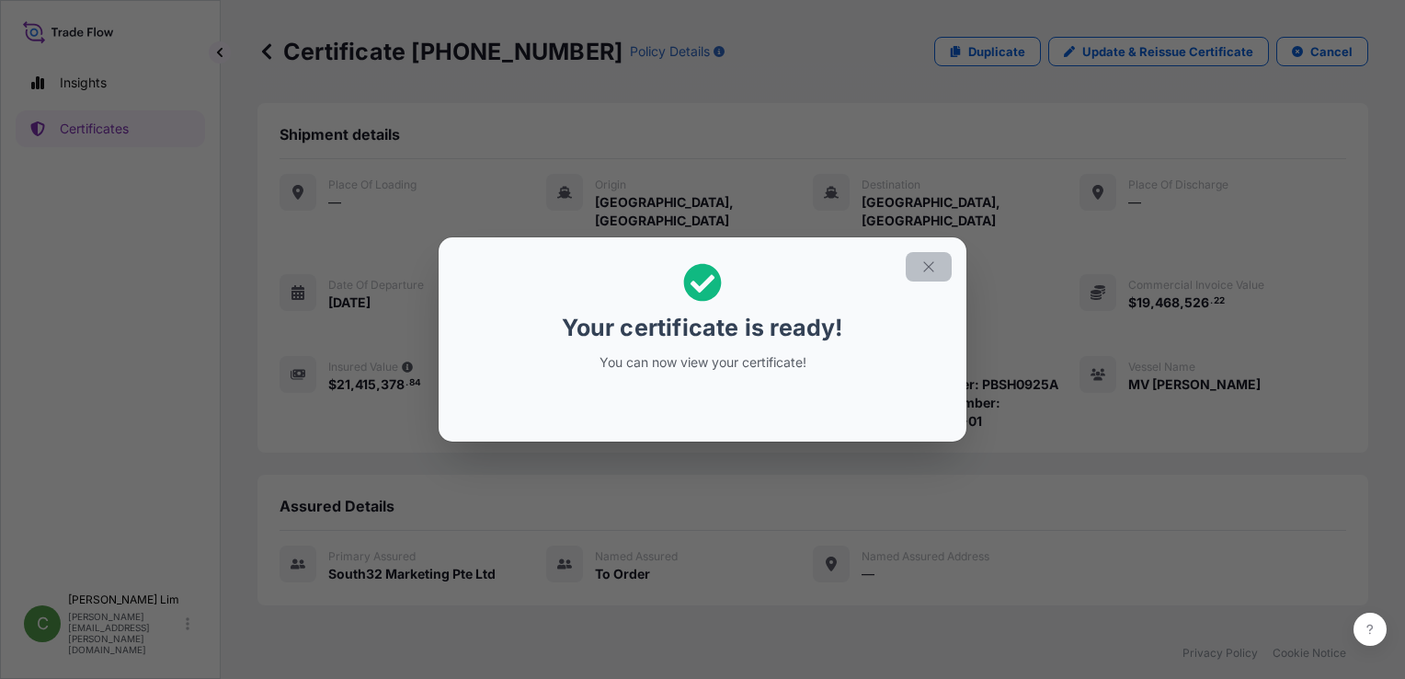
click at [939, 274] on button "button" at bounding box center [929, 266] width 46 height 29
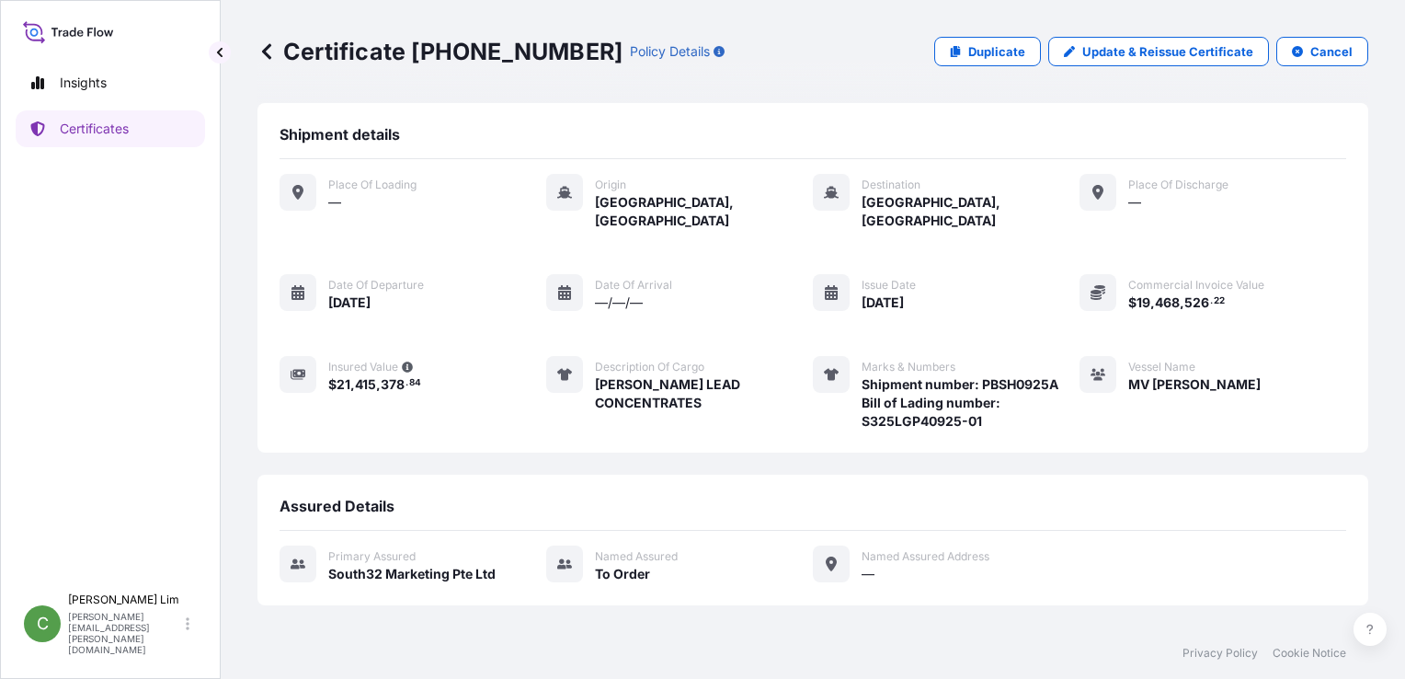
scroll to position [148, 0]
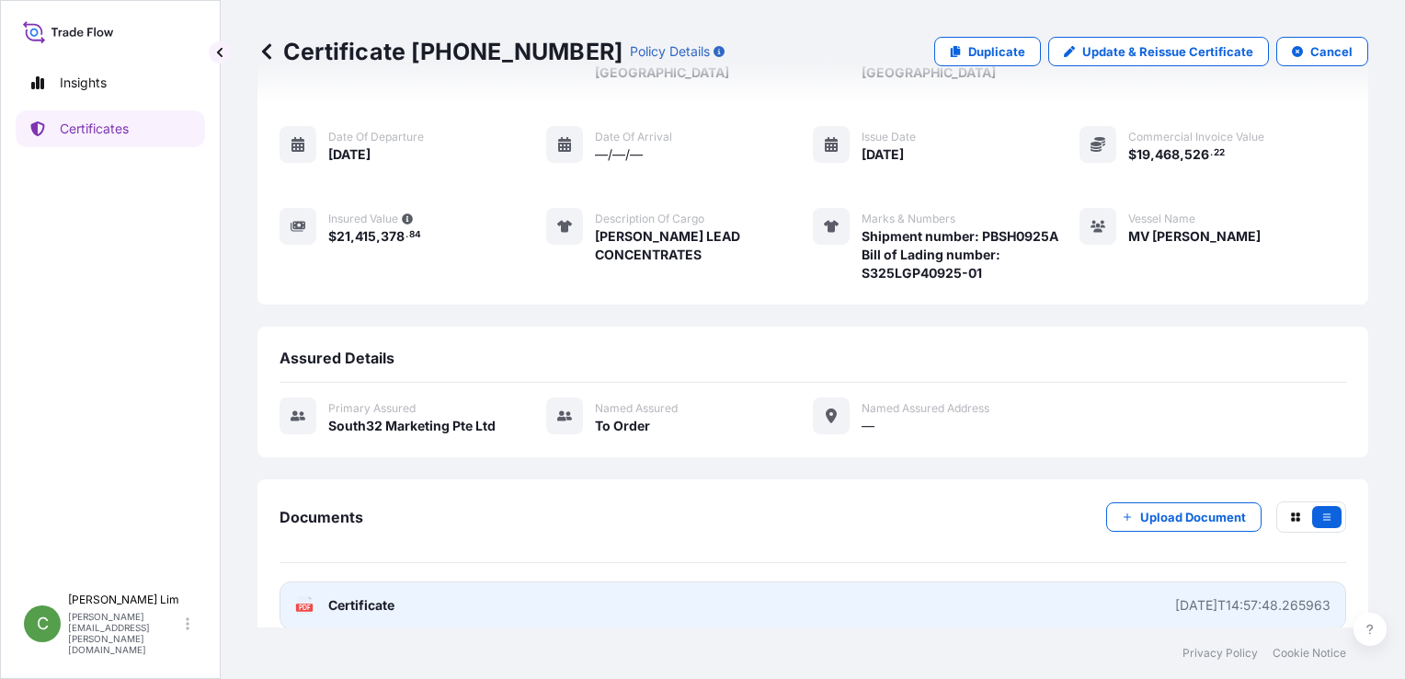
click at [392, 596] on span "Certificate" at bounding box center [361, 605] width 66 height 18
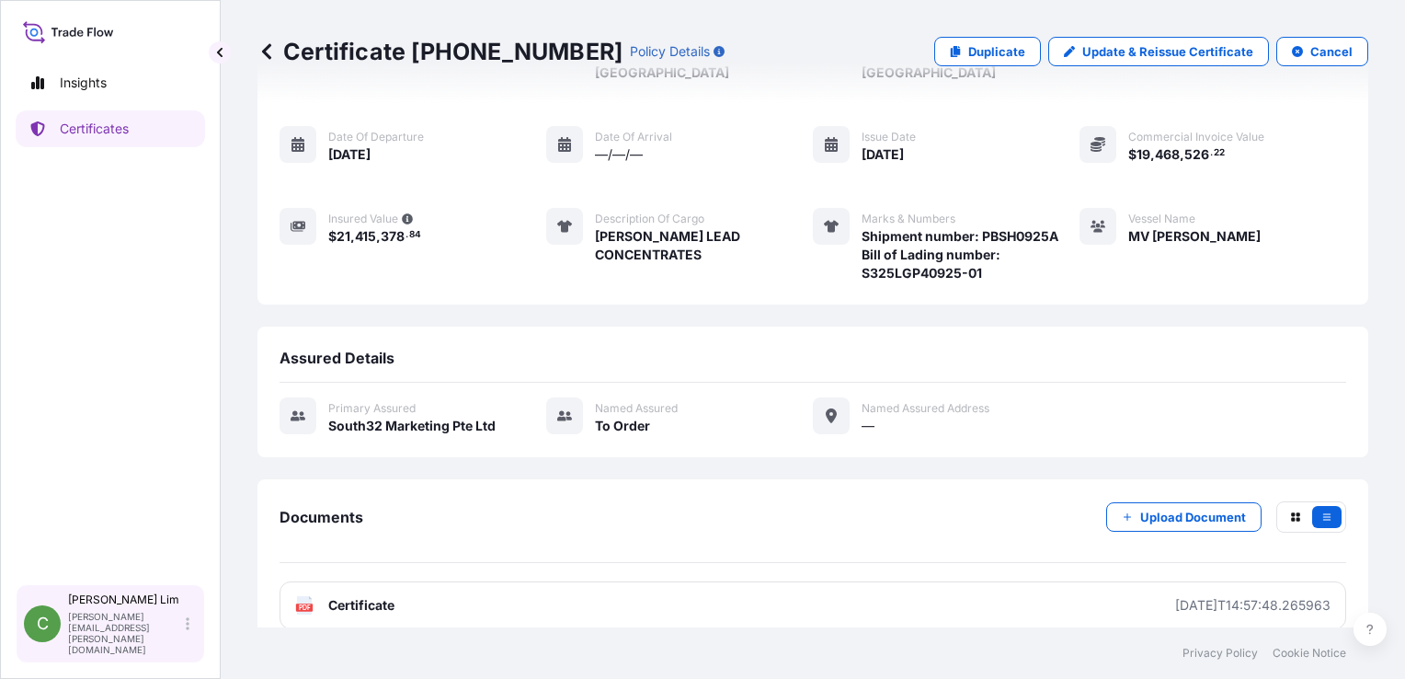
click at [164, 607] on p "[PERSON_NAME]" at bounding box center [125, 599] width 114 height 15
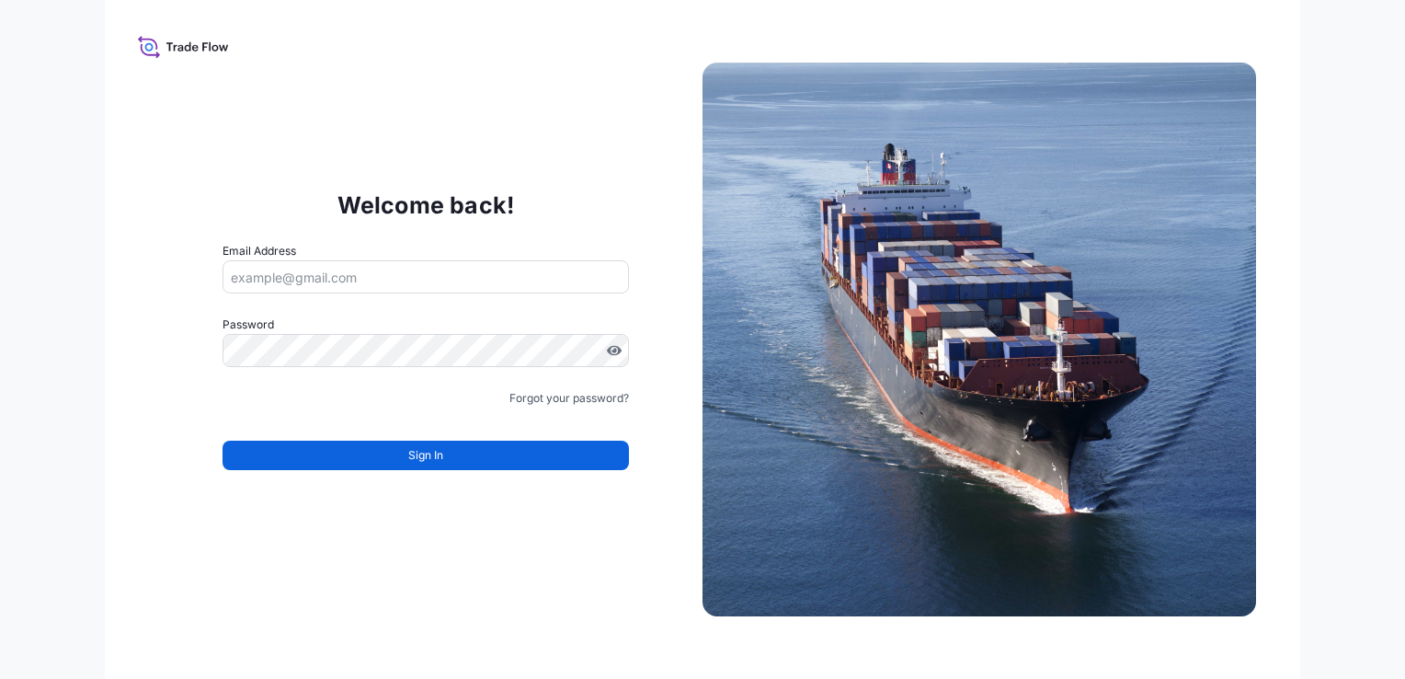
type input "[PERSON_NAME][EMAIL_ADDRESS][PERSON_NAME][DOMAIN_NAME]"
